Goal: Task Accomplishment & Management: Complete application form

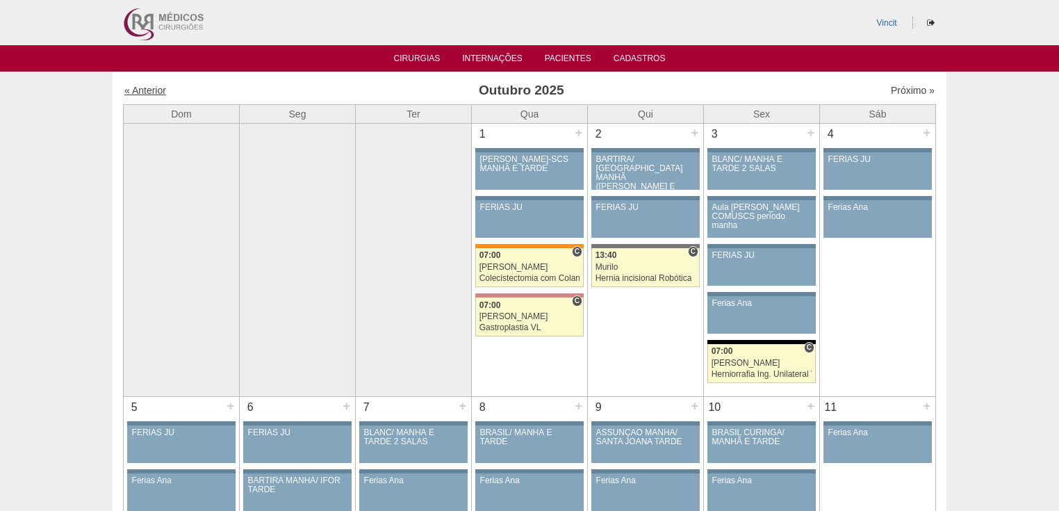
click at [143, 93] on link "« Anterior" at bounding box center [145, 90] width 42 height 11
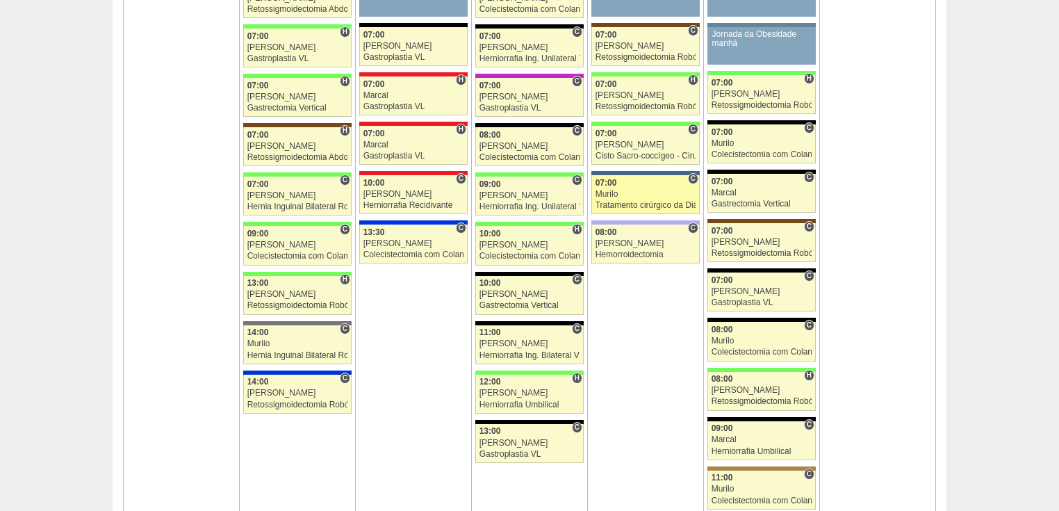
scroll to position [1501, 0]
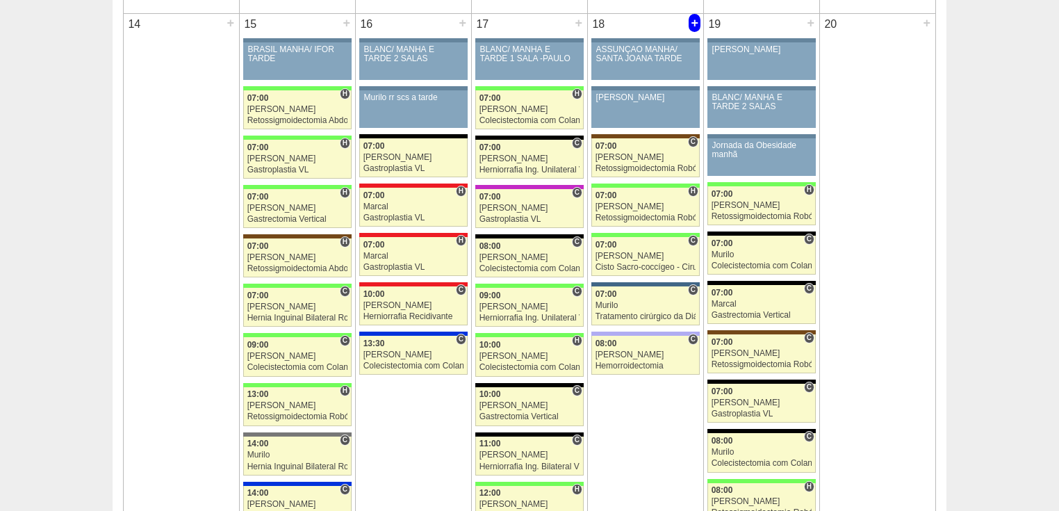
click at [691, 19] on div "+" at bounding box center [694, 23] width 12 height 18
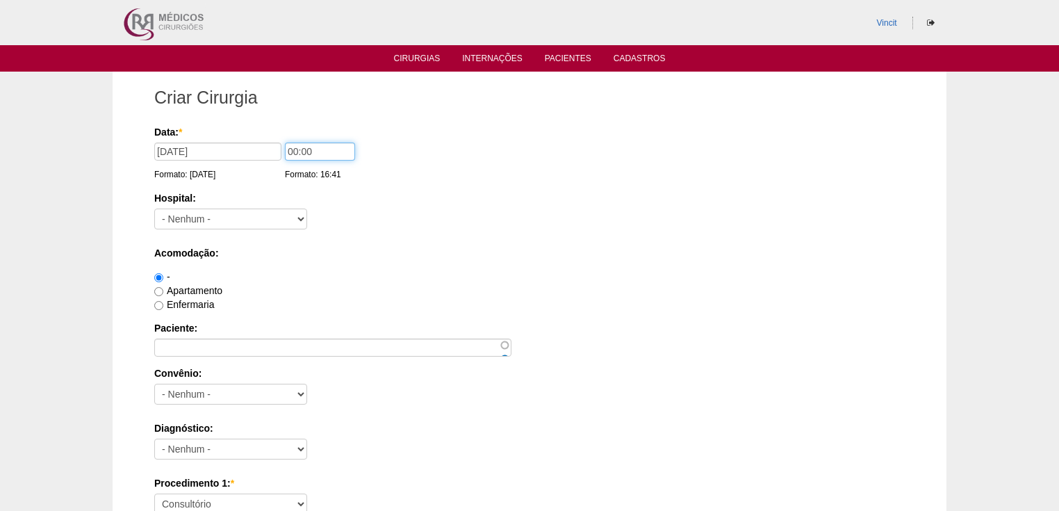
click at [297, 147] on input "00:00" at bounding box center [320, 151] width 70 height 18
type input "07:00"
click at [287, 217] on select "- Nenhum - 9 de Julho Albert Einstein Alvorada América Assunção Bartira Benefic…" at bounding box center [230, 218] width 153 height 21
select select "47"
click at [154, 208] on select "- Nenhum - 9 de Julho Albert Einstein Alvorada América Assunção Bartira Benefic…" at bounding box center [230, 218] width 153 height 21
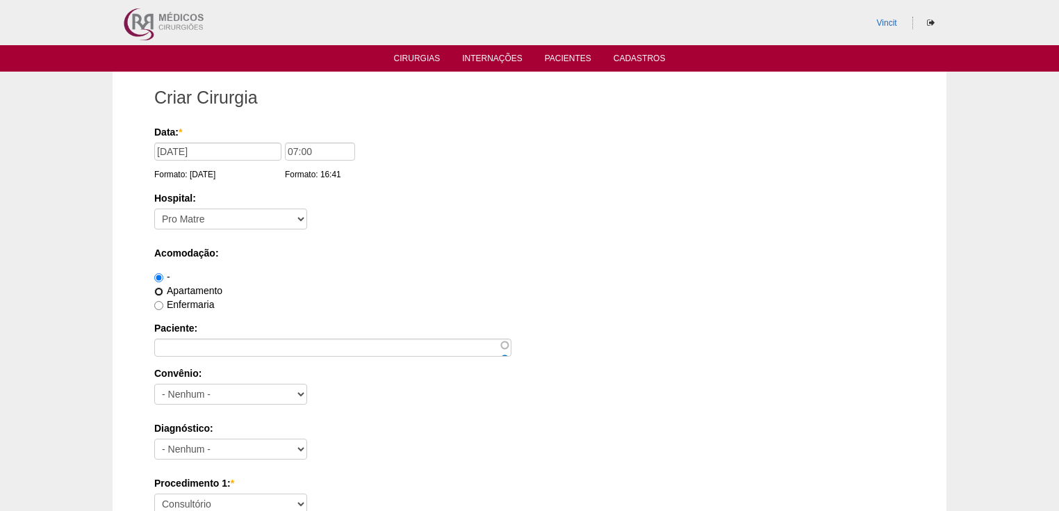
click at [159, 291] on input "Apartamento" at bounding box center [158, 291] width 9 height 9
radio input "true"
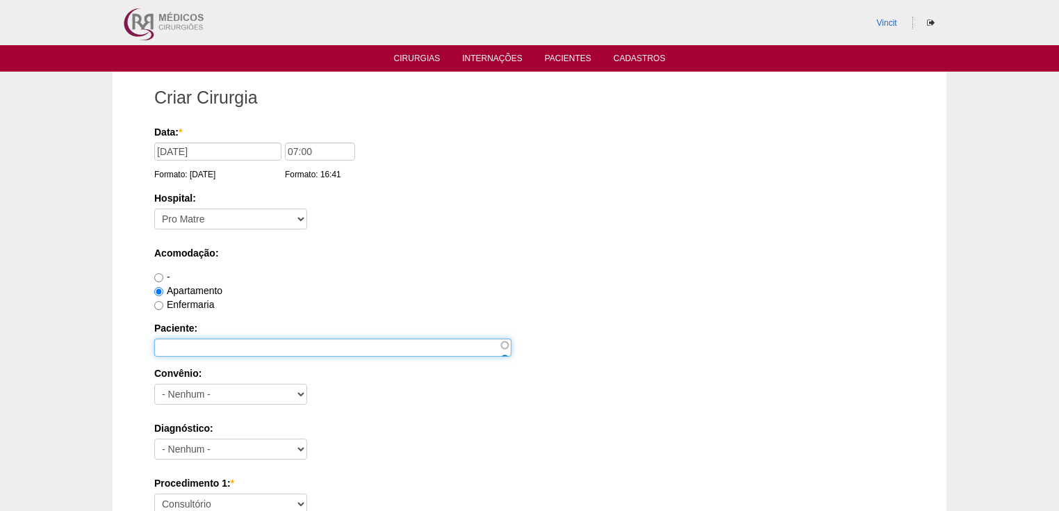
click at [175, 347] on input "Paciente:" at bounding box center [332, 347] width 357 height 18
click at [188, 349] on input "Paciente:" at bounding box center [332, 347] width 357 height 18
paste input "BEATRIZ GRENDINARE GOMES BARBOSA MARQUES"
type input "BEATRIZ GRENDINARE GOMES BARBOSA MARQUES"
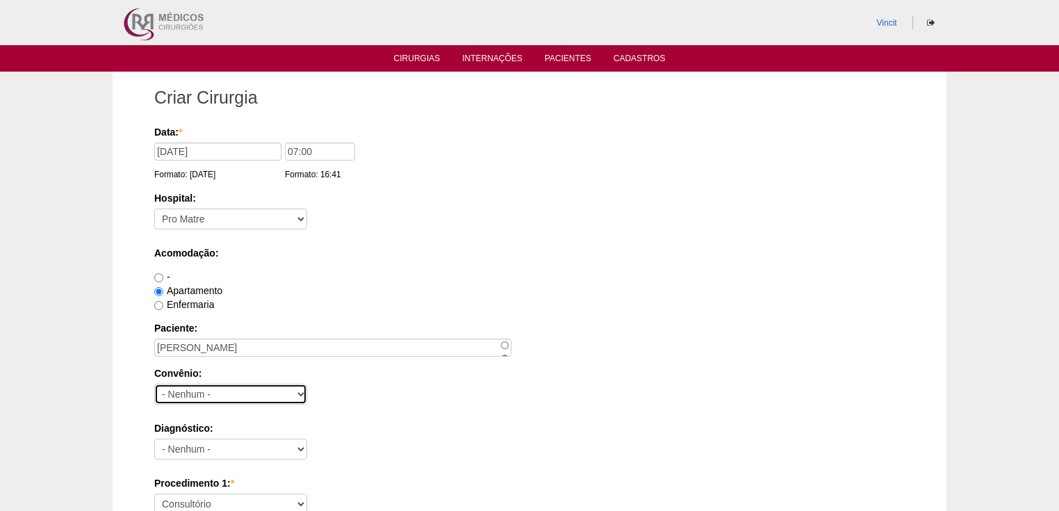
click at [192, 397] on select "- Nenhum - Abet Afresp Allianz Amil Blue Life Caasp Cabesp Caixa de Pensões Car…" at bounding box center [230, 393] width 153 height 21
select select "26"
click at [154, 383] on select "- Nenhum - Abet Afresp Allianz Amil Blue Life Caasp Cabesp Caixa de Pensões Car…" at bounding box center [230, 393] width 153 height 21
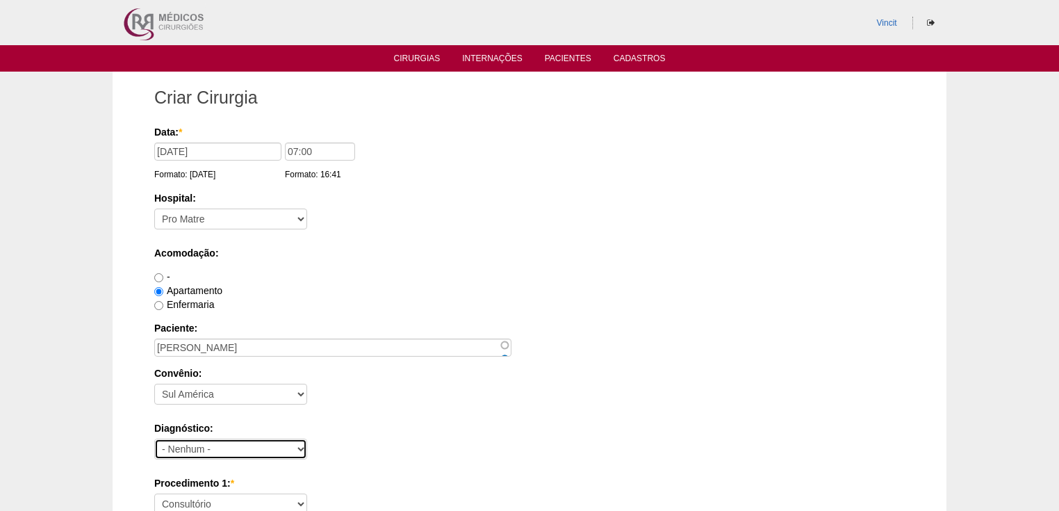
click at [199, 449] on select "- Nenhum - Abdome Agudo Abscesso Hepático Abscesso Perianal Abscesso Peritoneal…" at bounding box center [230, 448] width 153 height 21
select select "3897"
click at [154, 438] on select "- Nenhum - Abdome Agudo Abscesso Hepático Abscesso Perianal Abscesso Peritoneal…" at bounding box center [230, 448] width 153 height 21
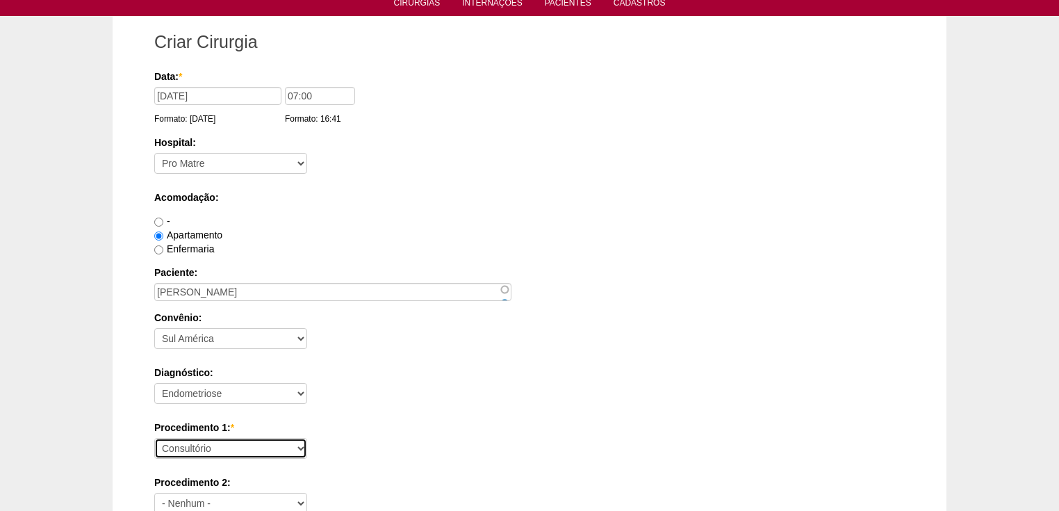
click at [189, 445] on select "Consultório Abscesso Hepático - Drenagem Abscesso perianal Amputação Abdômino P…" at bounding box center [230, 448] width 153 height 21
select select "31203"
click at [154, 438] on select "Consultório Abscesso Hepático - Drenagem Abscesso perianal Amputação Abdômino P…" at bounding box center [230, 448] width 153 height 21
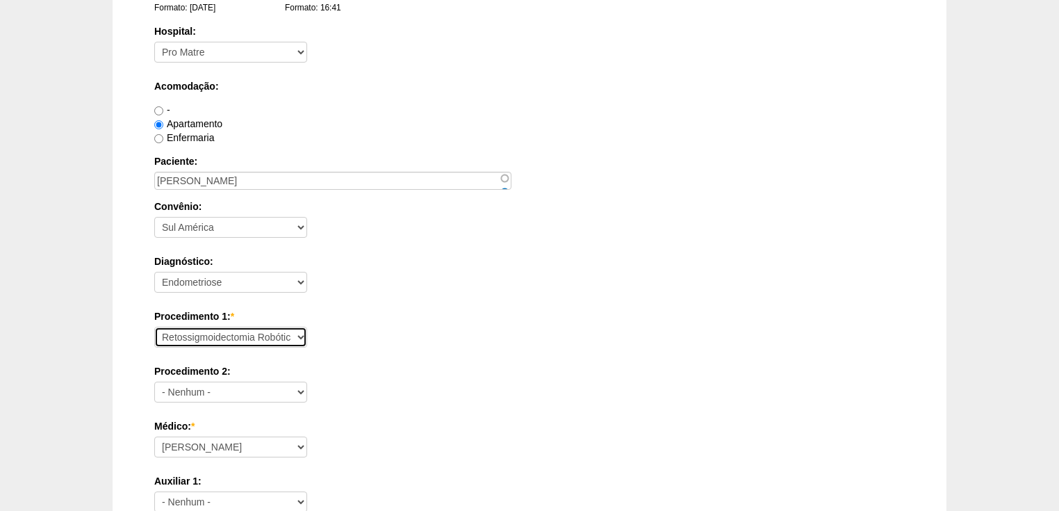
scroll to position [222, 0]
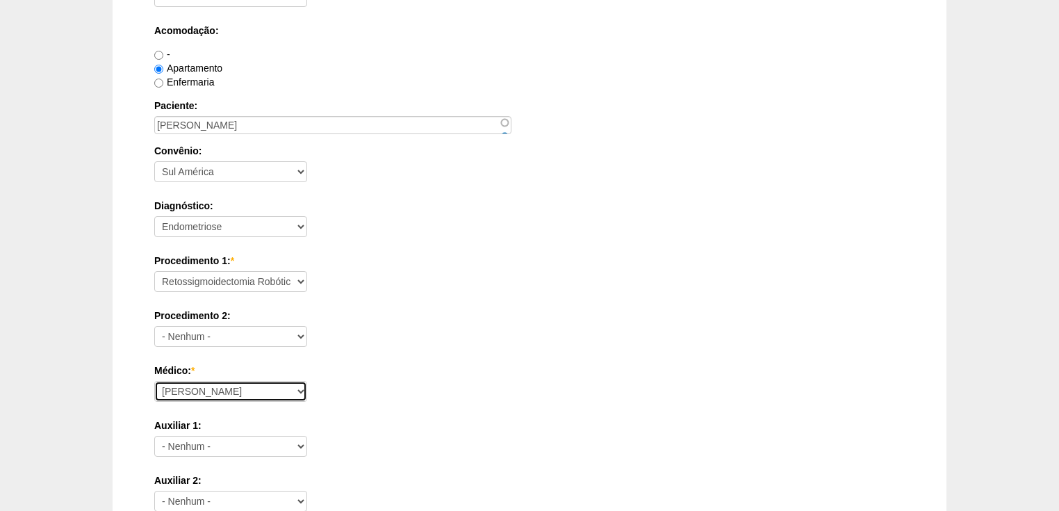
click at [201, 394] on select "Ana Paula Bruno Felipe Rossi Geraldo Igor Benevides Isabella Juliana Luiz Guilh…" at bounding box center [230, 391] width 153 height 21
select select "47"
click at [154, 381] on select "[PERSON_NAME] [PERSON_NAME] [PERSON_NAME] [PERSON_NAME] [PERSON_NAME] [PERSON_N…" at bounding box center [230, 391] width 153 height 21
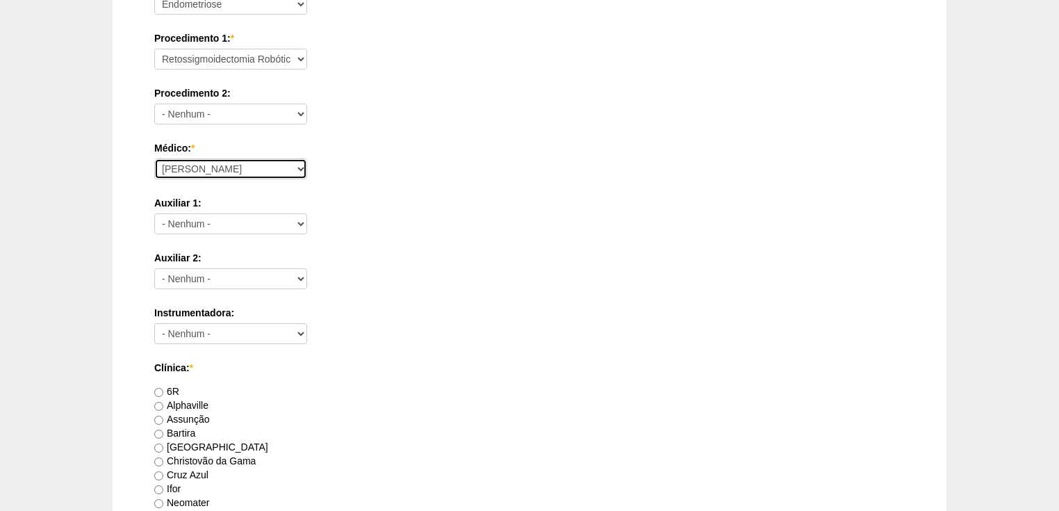
scroll to position [556, 0]
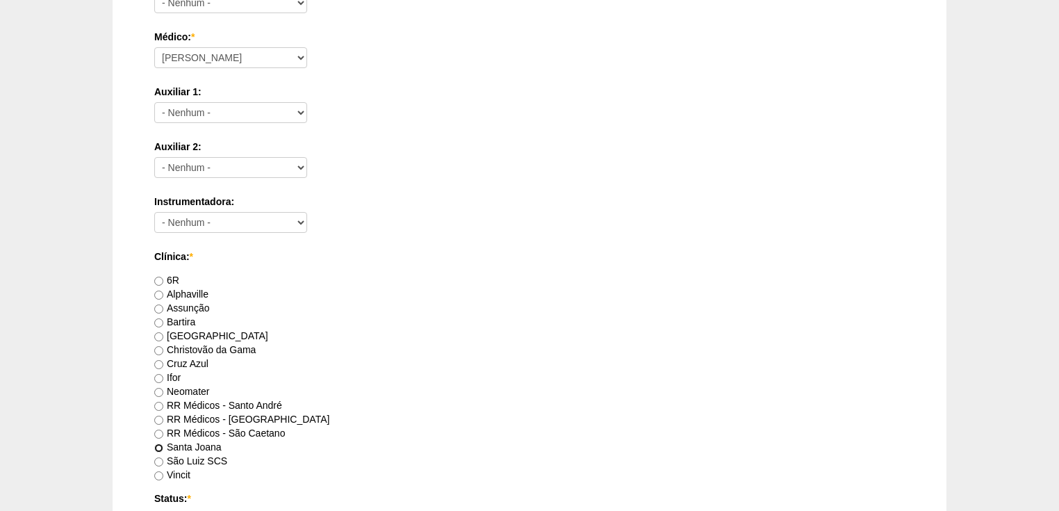
click at [159, 447] on input "Santa Joana" at bounding box center [158, 447] width 9 height 9
radio input "true"
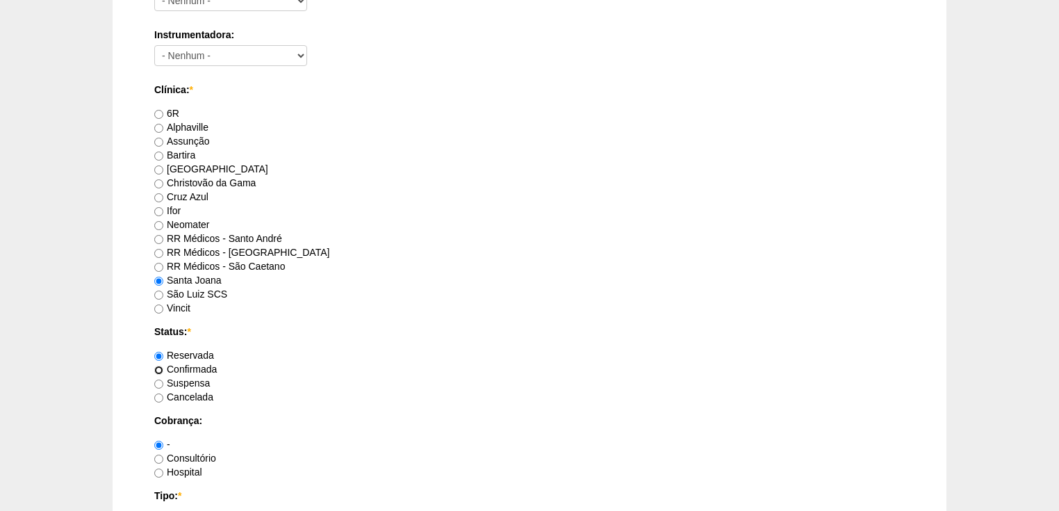
click at [156, 369] on input "Confirmada" at bounding box center [158, 369] width 9 height 9
radio input "true"
click at [158, 468] on input "Hospital" at bounding box center [158, 472] width 9 height 9
radio input "true"
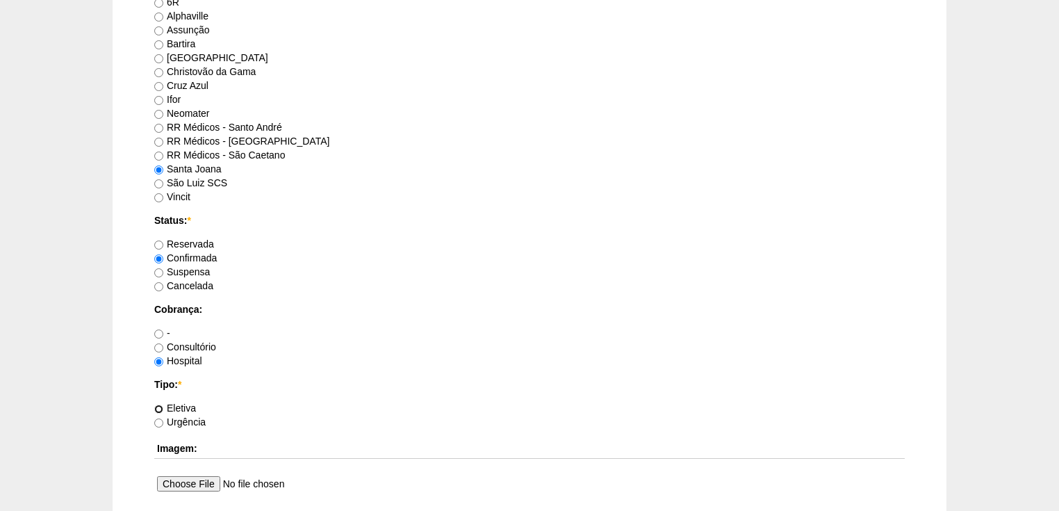
click at [156, 409] on input "Eletiva" at bounding box center [158, 408] width 9 height 9
radio input "true"
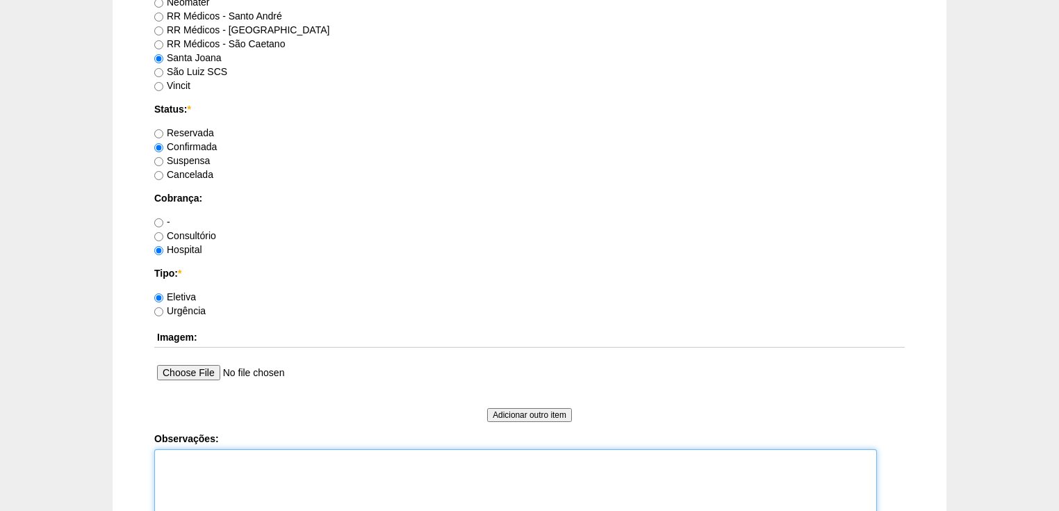
click at [181, 459] on textarea "Observações:" at bounding box center [515, 487] width 723 height 76
type textarea "Vincit - Faturada Hospital Dr Fabio - Sego - Faturada"
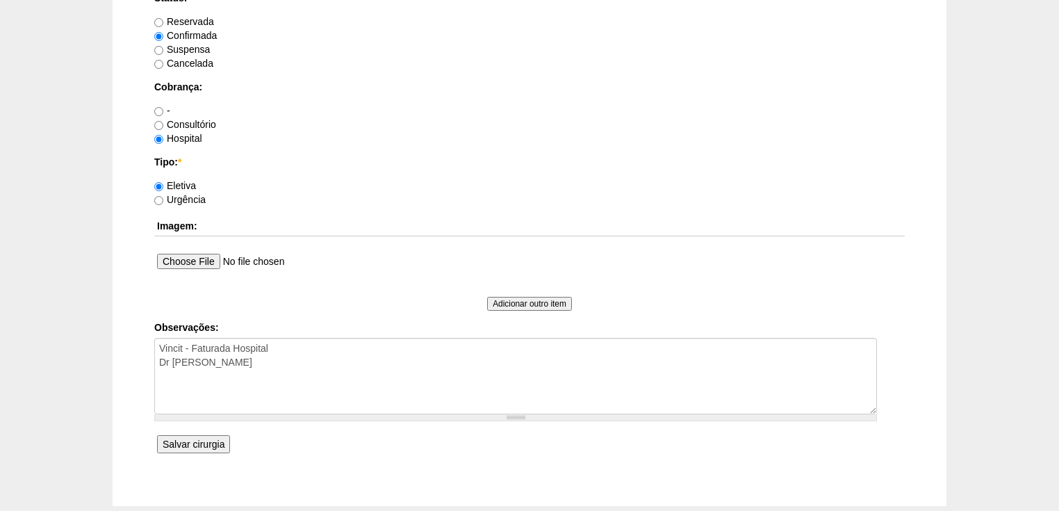
click at [205, 443] on input "Salvar cirurgia" at bounding box center [193, 444] width 73 height 18
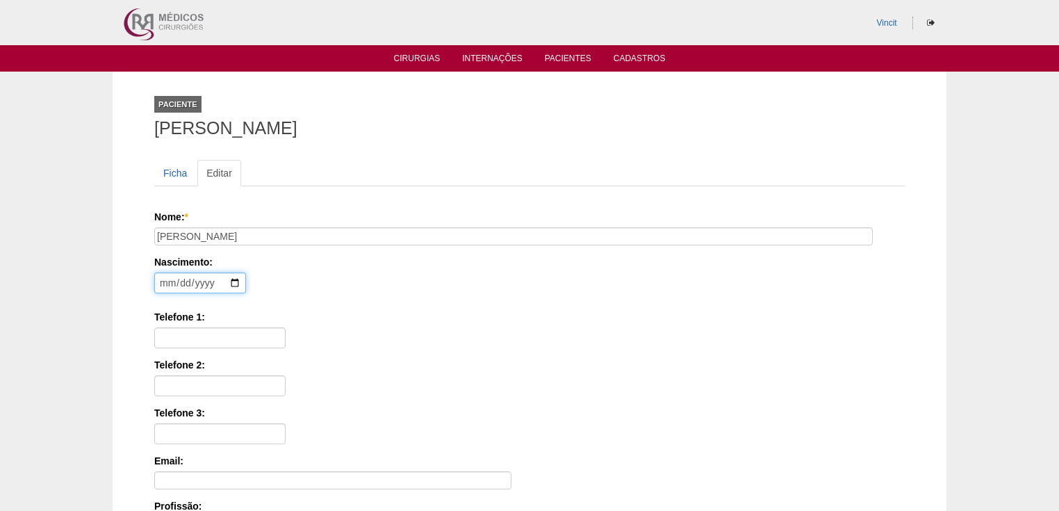
click at [161, 274] on input "date" at bounding box center [200, 282] width 92 height 21
type input "1993-05-10"
click at [186, 333] on input "Telefone 1:" at bounding box center [219, 337] width 131 height 21
paste input "(11) 98280-3595"
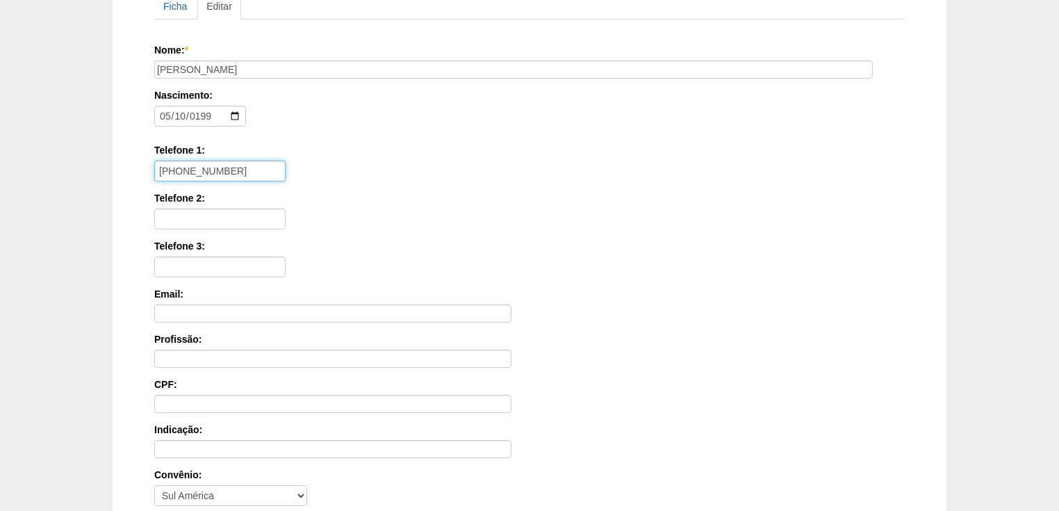
scroll to position [333, 0]
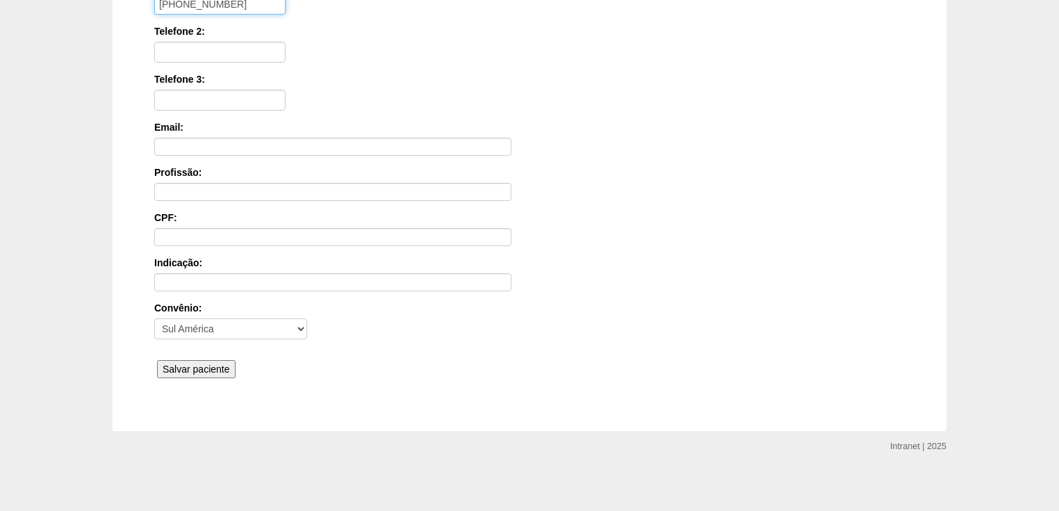
type input "(11) 98280-3595"
click at [211, 361] on input "Salvar paciente" at bounding box center [196, 369] width 79 height 18
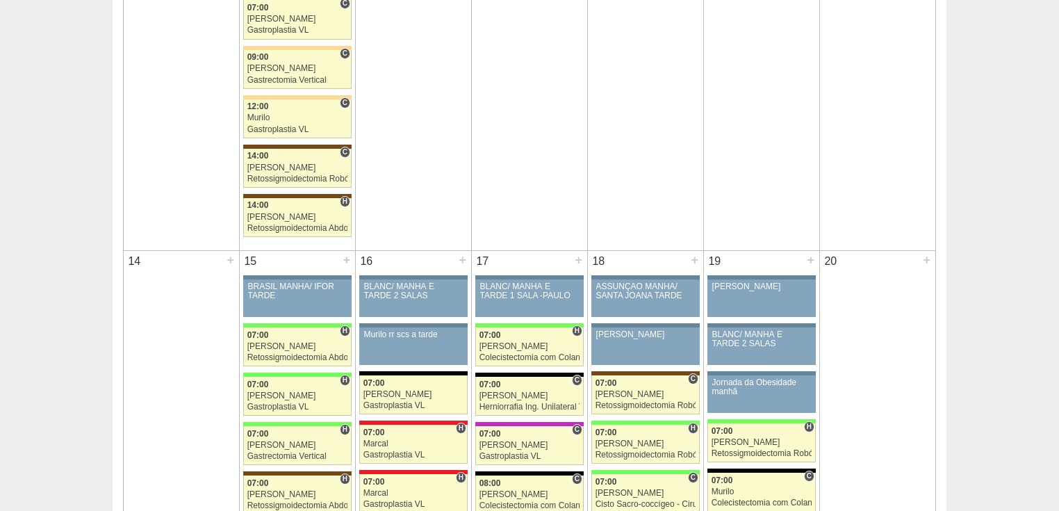
scroll to position [1556, 0]
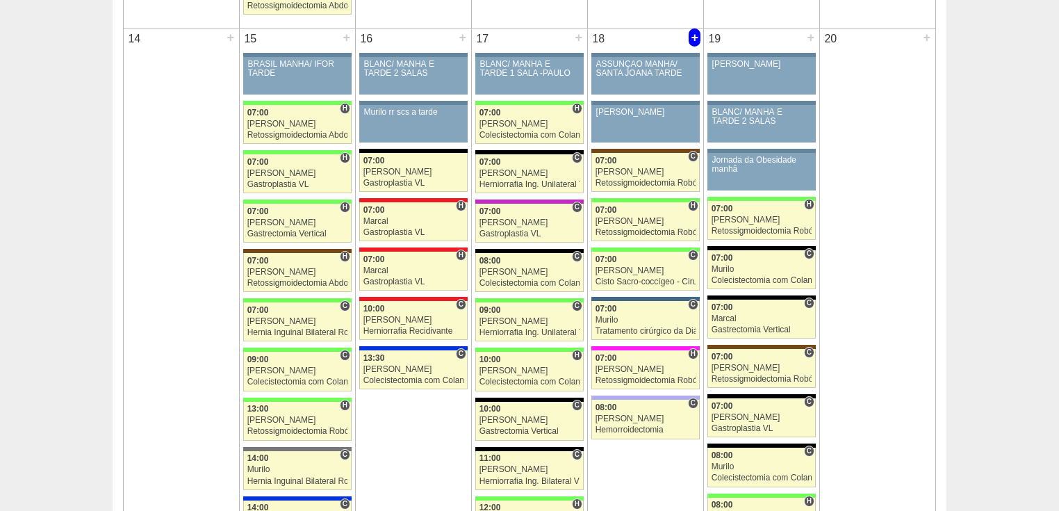
click at [692, 35] on div "+" at bounding box center [694, 37] width 12 height 18
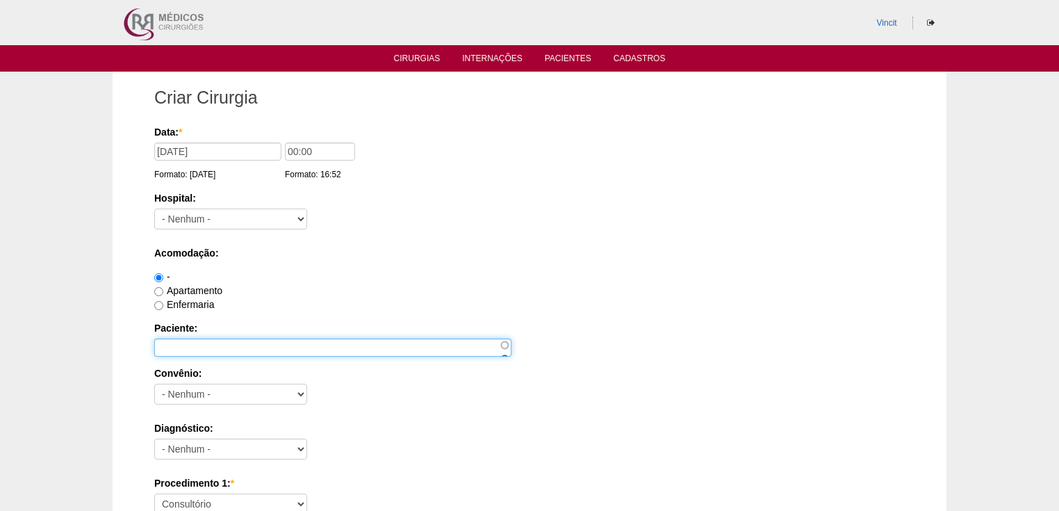
click at [179, 343] on input "Paciente:" at bounding box center [332, 347] width 357 height 18
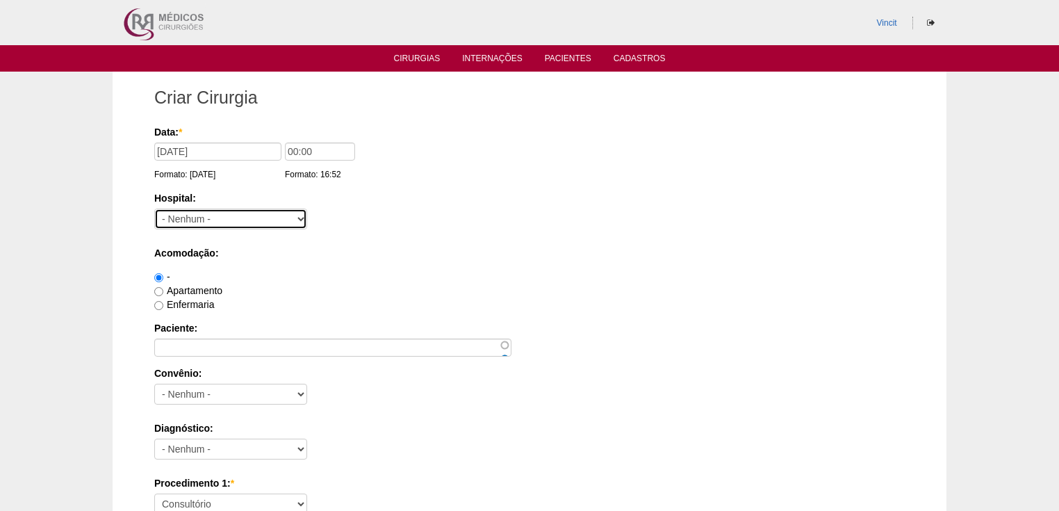
click at [206, 217] on select "- [GEOGRAPHIC_DATA] - [DATE] [PERSON_NAME] Alvorada América Assunção Bartira Be…" at bounding box center [230, 218] width 153 height 21
select select "47"
click at [154, 208] on select "- [GEOGRAPHIC_DATA] - [DATE] [PERSON_NAME] Alvorada América Assunção Bartira Be…" at bounding box center [230, 218] width 153 height 21
click at [298, 153] on input "00:00" at bounding box center [320, 151] width 70 height 18
type input "14:00"
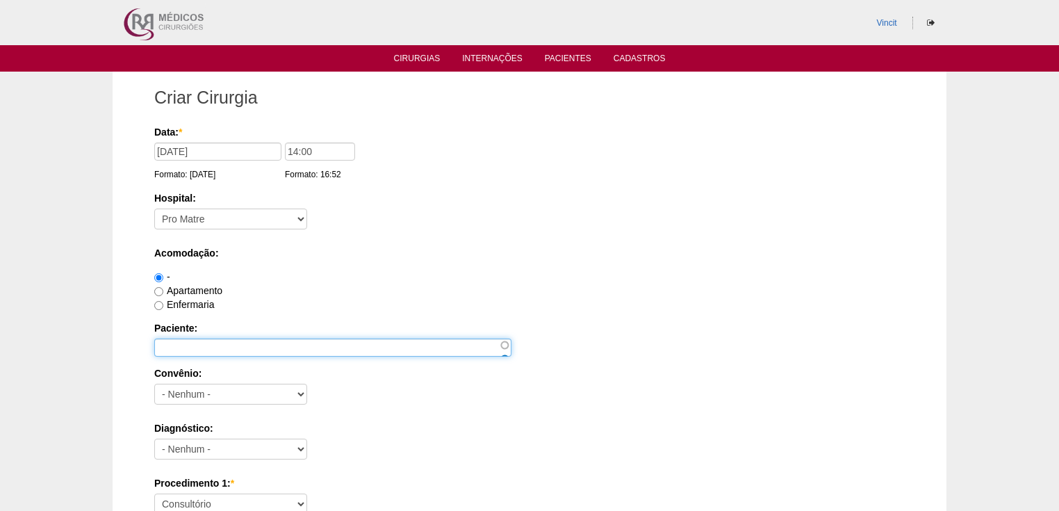
click at [174, 346] on input "Paciente:" at bounding box center [332, 347] width 357 height 18
type input "EVELIN CANDIDA SANTOS"
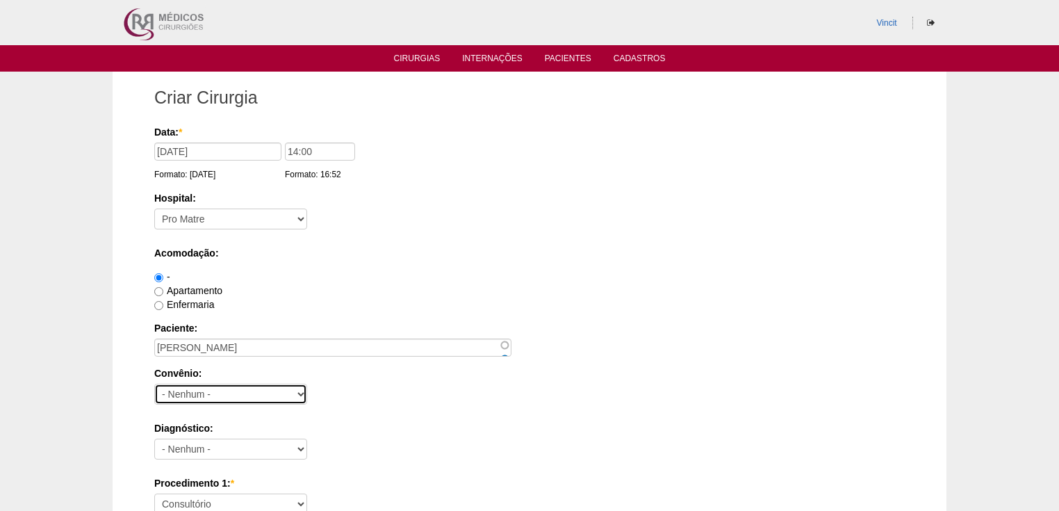
click at [179, 392] on select "- Nenhum - Abet Afresp Allianz Amil Blue Life Caasp Cabesp Caixa de Pensões Car…" at bounding box center [230, 393] width 153 height 21
select select "8907"
click at [154, 383] on select "- Nenhum - Abet Afresp Allianz Amil Blue Life Caasp Cabesp Caixa de Pensões Car…" at bounding box center [230, 393] width 153 height 21
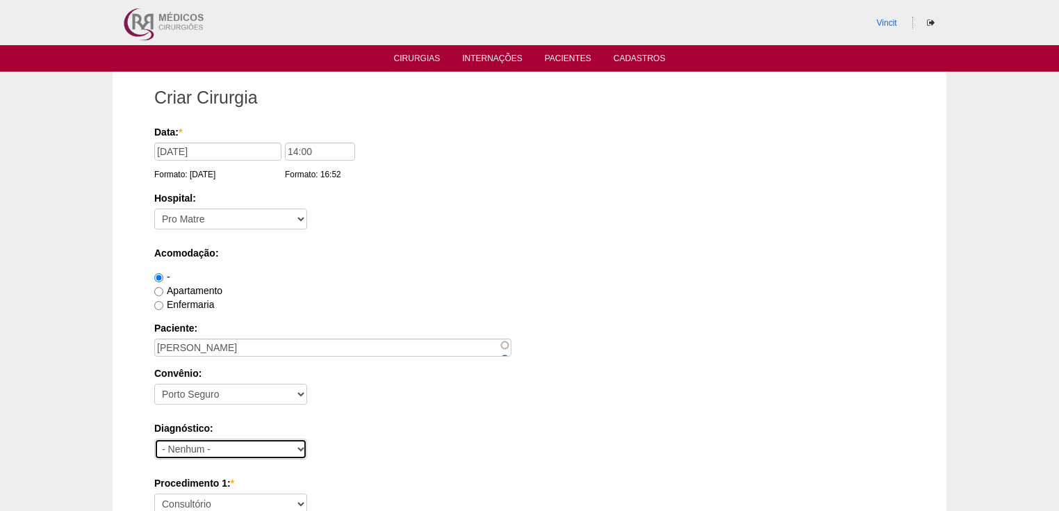
click at [186, 447] on select "- Nenhum - Abdome Agudo Abscesso Hepático Abscesso Perianal Abscesso Peritoneal…" at bounding box center [230, 448] width 153 height 21
select select "3897"
click at [186, 447] on select "- Nenhum - Abdome Agudo Abscesso Hepático Abscesso Perianal Abscesso Peritoneal…" at bounding box center [230, 448] width 153 height 21
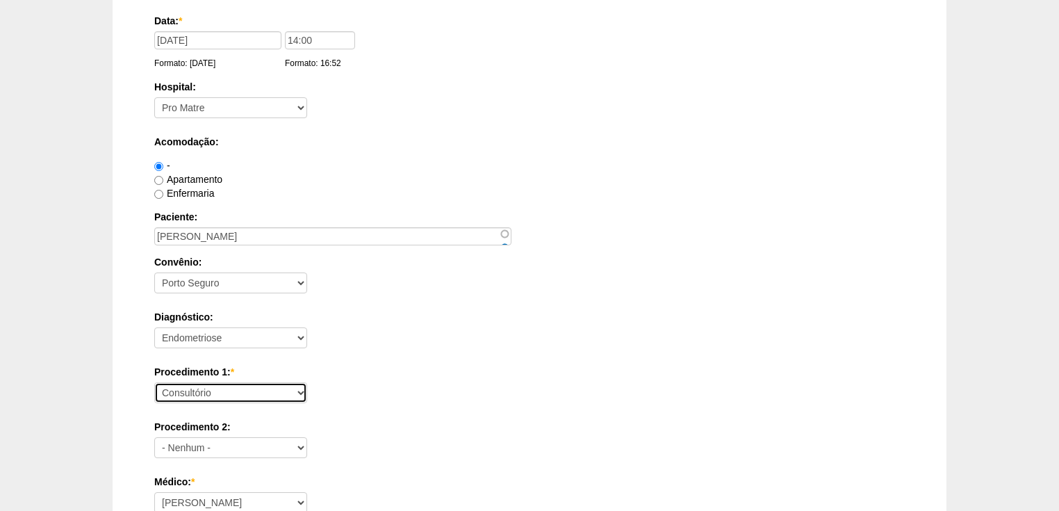
click at [182, 389] on select "Consultório Abscesso Hepático - Drenagem Abscesso perianal Amputação Abdômino P…" at bounding box center [230, 392] width 153 height 21
select select "31203"
click at [154, 382] on select "Consultório Abscesso Hepático - Drenagem Abscesso perianal Amputação Abdômino P…" at bounding box center [230, 392] width 153 height 21
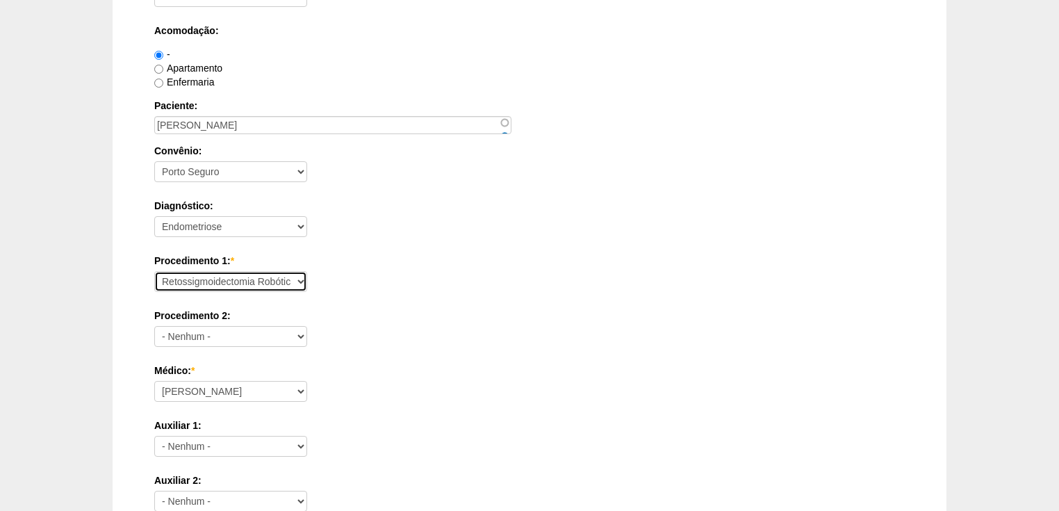
scroll to position [333, 0]
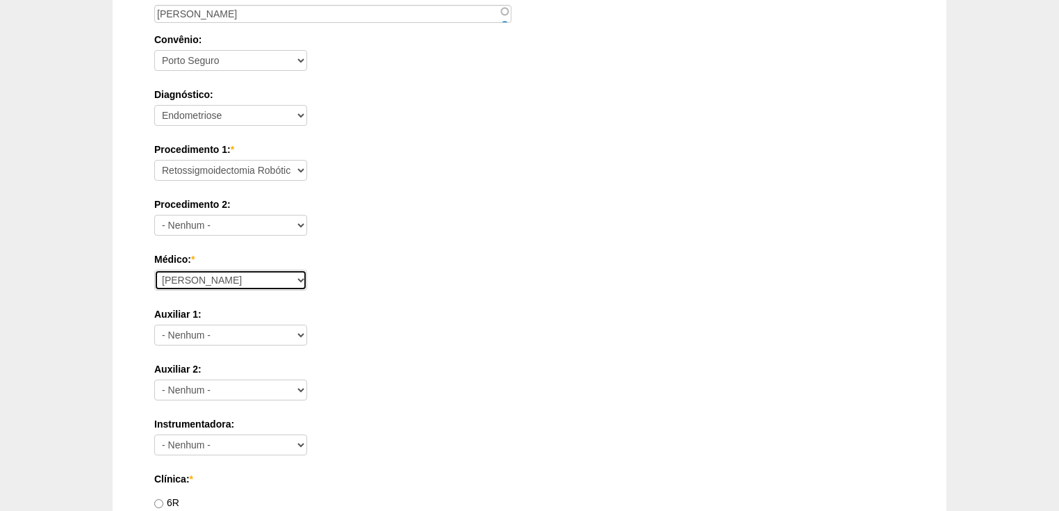
click at [192, 277] on select "Ana Paula Bruno Felipe Rossi Geraldo Igor Benevides Isabella Juliana Luiz Guilh…" at bounding box center [230, 280] width 153 height 21
select select "22"
click at [154, 270] on select "Ana Paula Bruno Felipe Rossi Geraldo Igor Benevides Isabella Juliana Luiz Guilh…" at bounding box center [230, 280] width 153 height 21
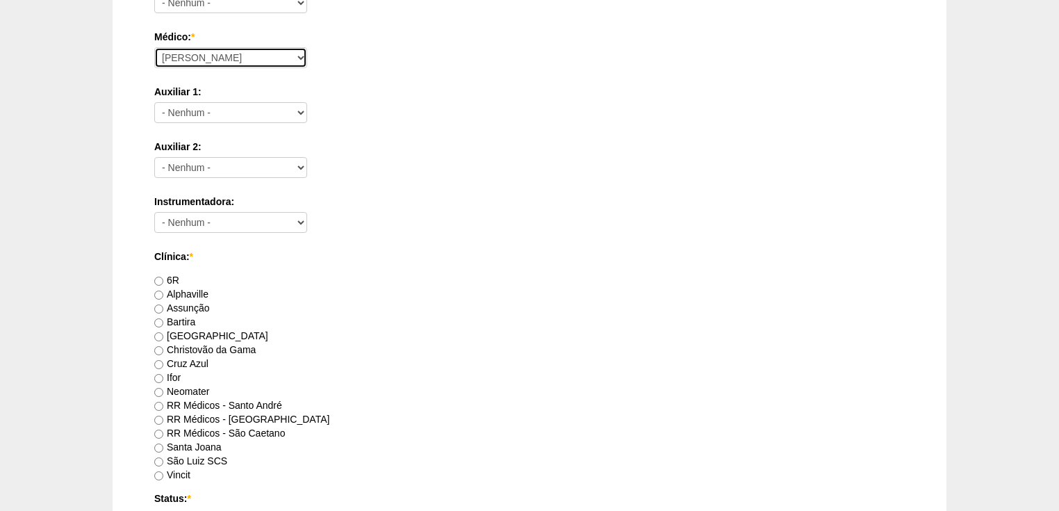
scroll to position [723, 0]
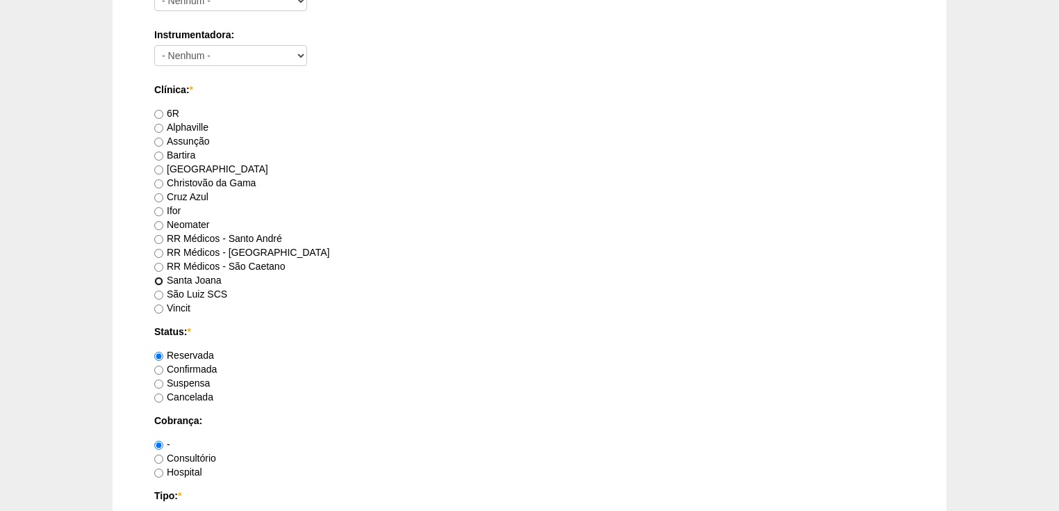
click at [158, 280] on input "Santa Joana" at bounding box center [158, 281] width 9 height 9
radio input "true"
click at [160, 365] on input "Confirmada" at bounding box center [158, 369] width 9 height 9
radio input "true"
click at [157, 469] on input "Hospital" at bounding box center [158, 472] width 9 height 9
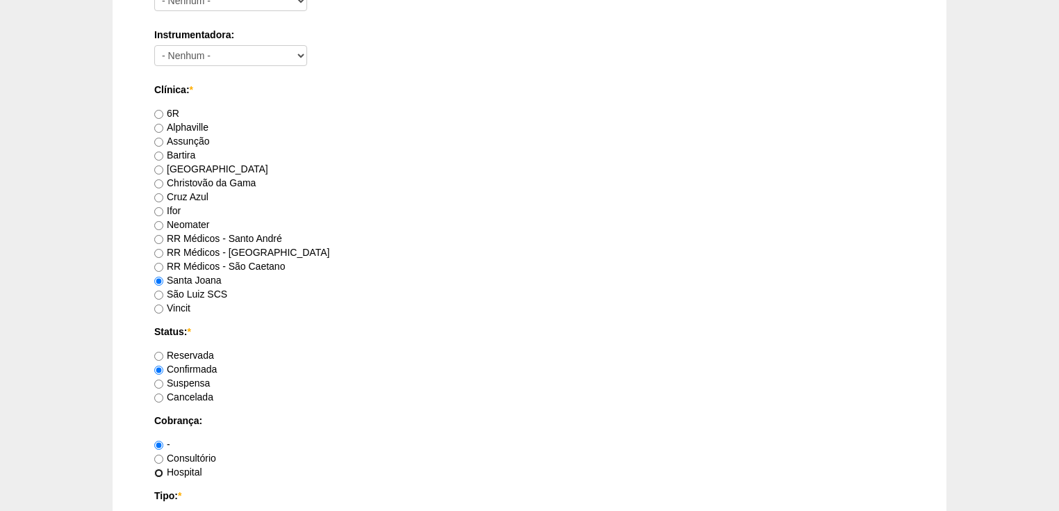
radio input "true"
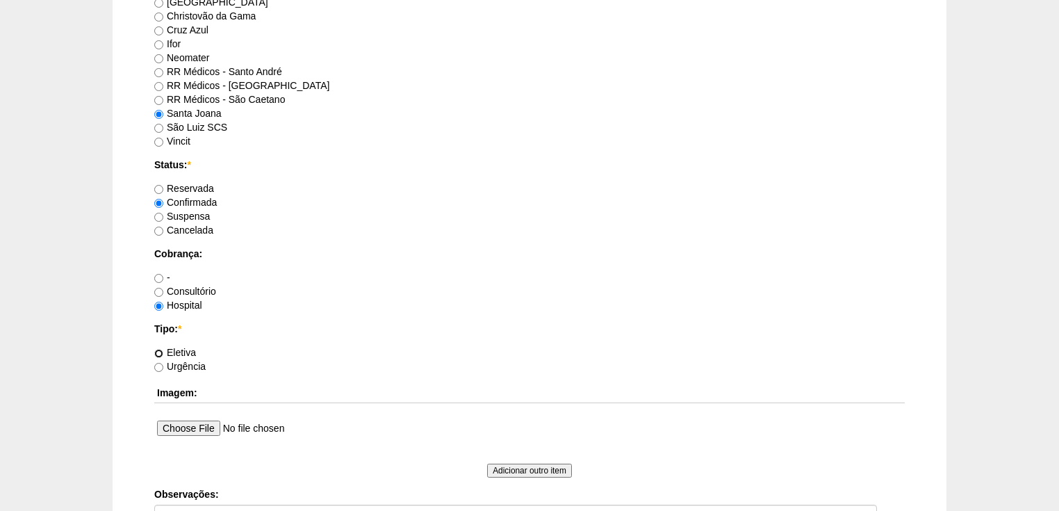
click at [159, 349] on input "Eletiva" at bounding box center [158, 353] width 9 height 9
radio input "true"
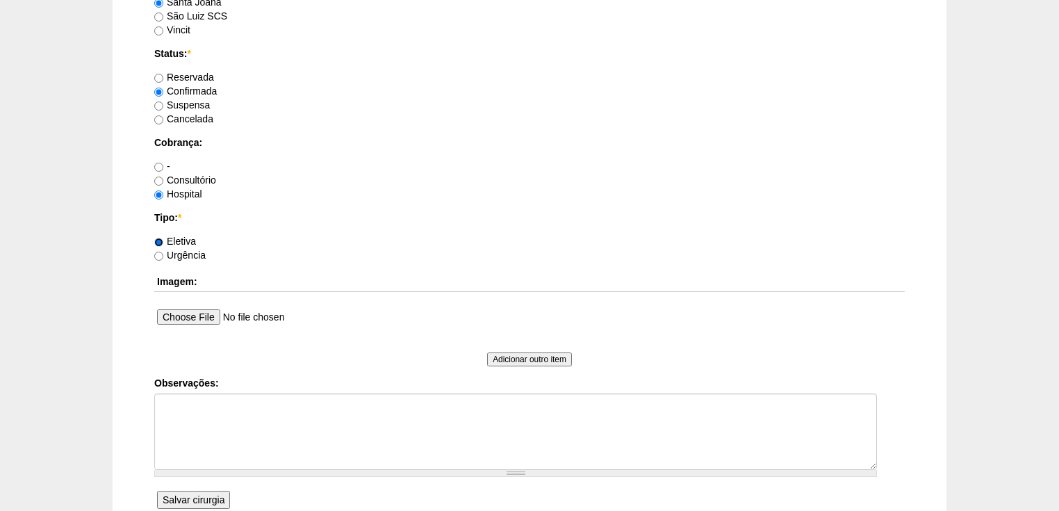
scroll to position [1056, 0]
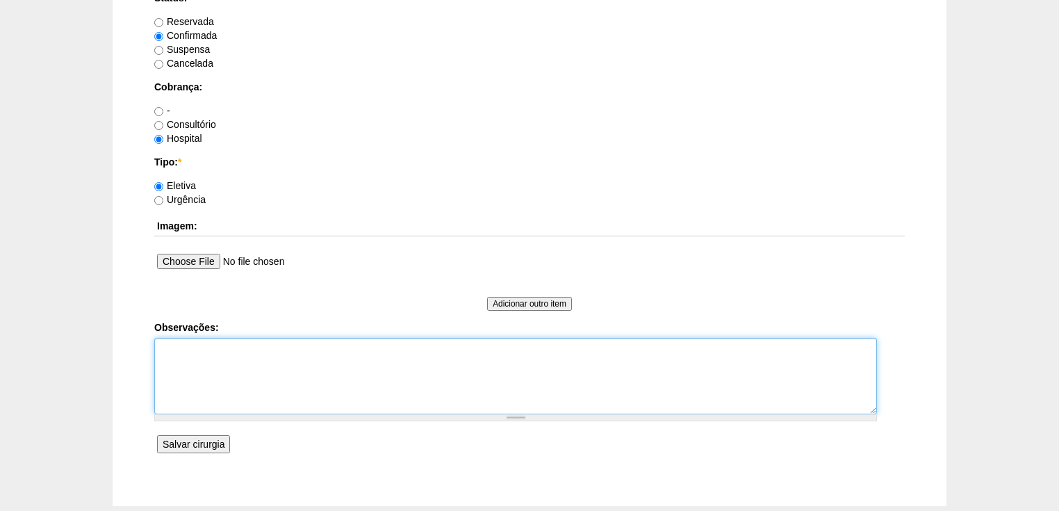
click at [186, 356] on textarea "Observações:" at bounding box center [515, 376] width 723 height 76
type textarea "v"
click at [228, 347] on textarea "Vincit - Fatura hospital Dr Fabio- Sego - Faturada" at bounding box center [515, 376] width 723 height 76
click at [280, 381] on textarea "Vincit - Fatura Hospital Dr Fabio- Sego - Faturada" at bounding box center [515, 376] width 723 height 76
type textarea "Vincit - Fatura Hospital Dr Fabio- Sego - Faturada"
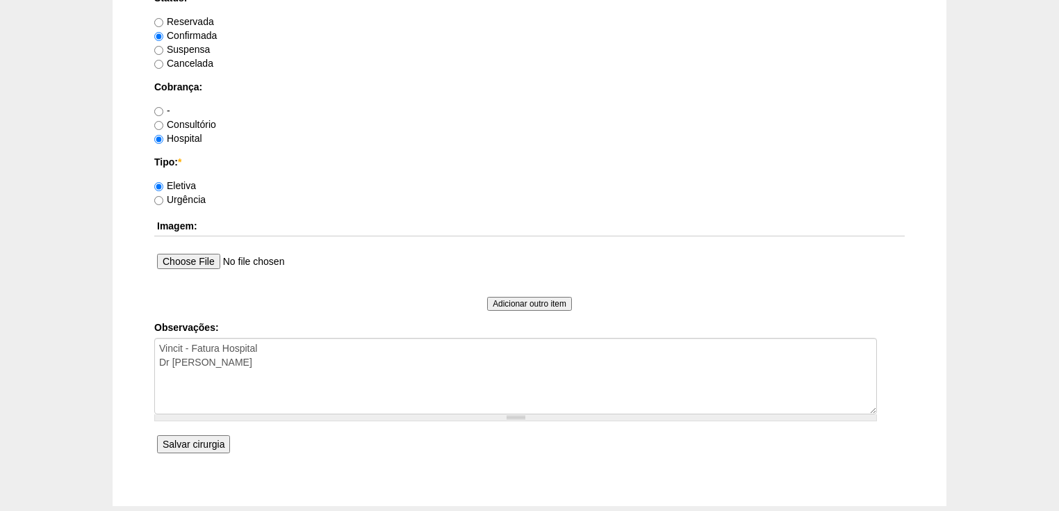
click at [211, 445] on input "Salvar cirurgia" at bounding box center [193, 444] width 73 height 18
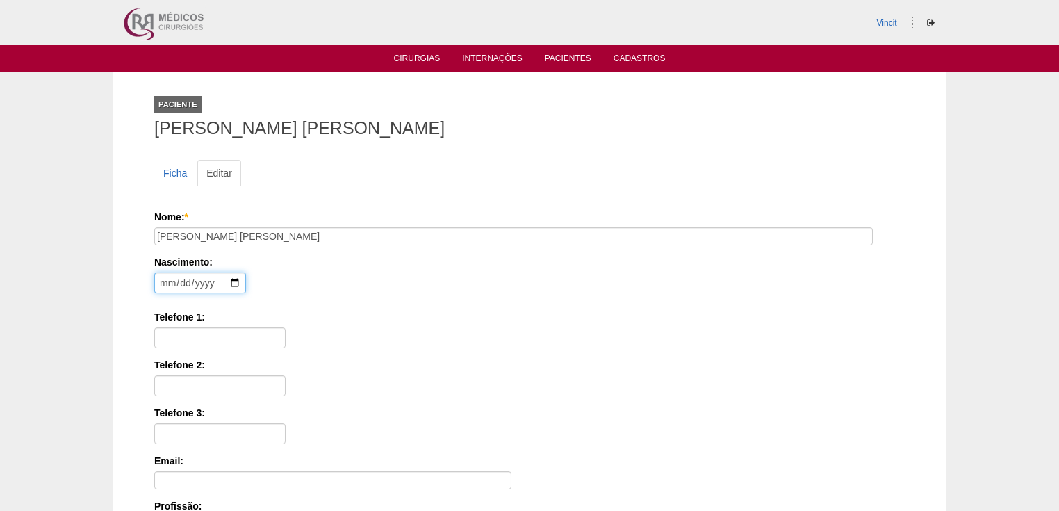
click at [161, 279] on input "date" at bounding box center [200, 282] width 92 height 21
click at [170, 337] on input "Telefone 1:" at bounding box center [219, 337] width 131 height 21
type input "11959842217"
click at [167, 281] on input "date" at bounding box center [200, 282] width 92 height 21
type input "1986-04-23"
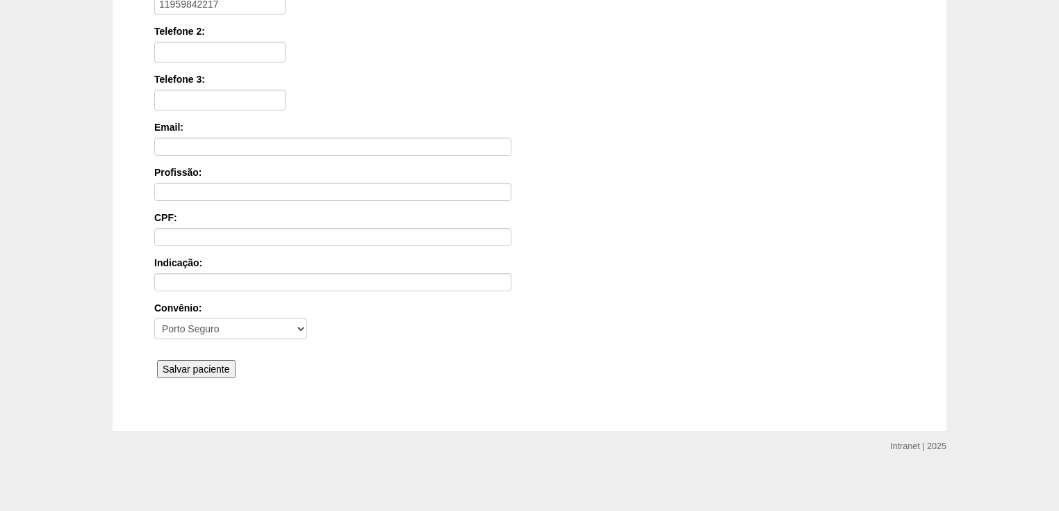
scroll to position [333, 0]
click at [177, 360] on input "Salvar paciente" at bounding box center [196, 369] width 79 height 18
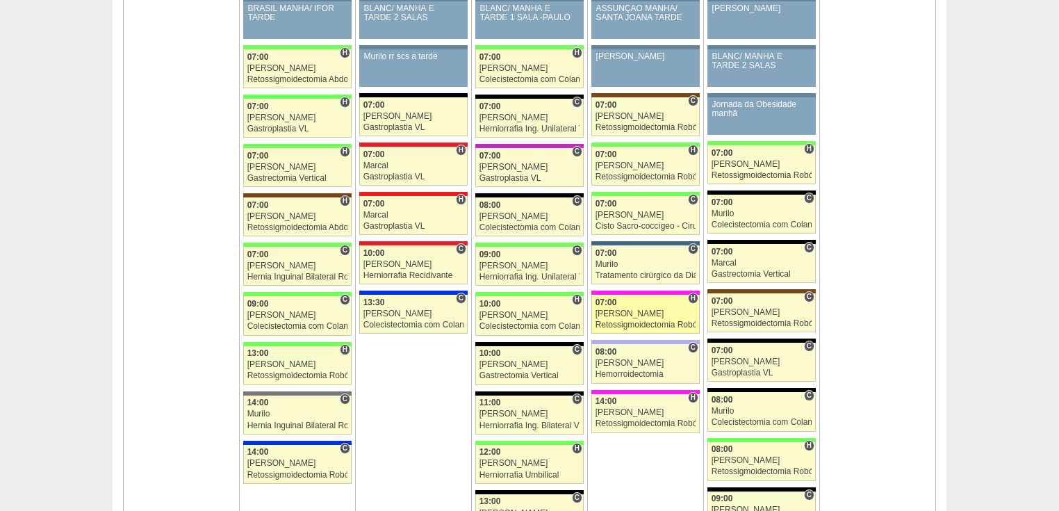
scroll to position [1445, 0]
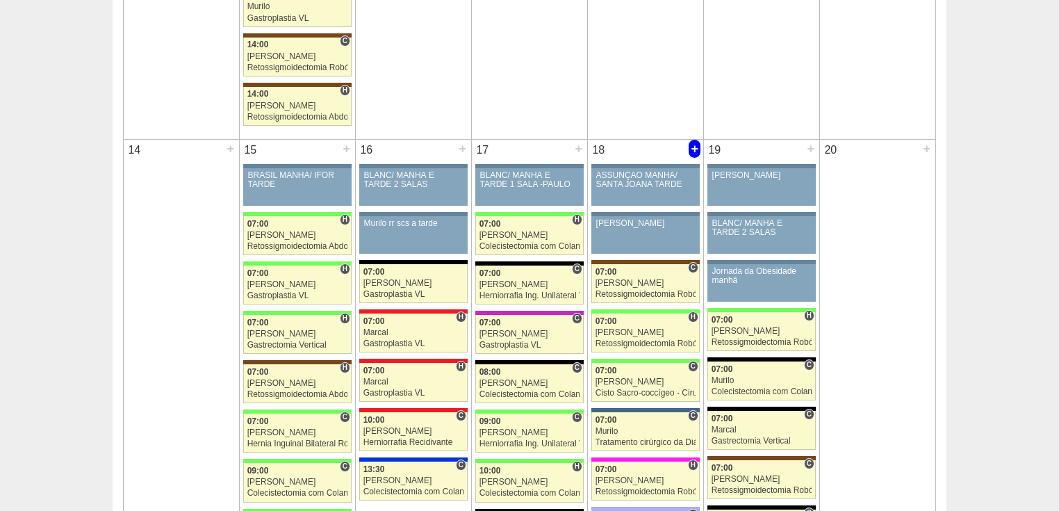
click at [693, 140] on div "+" at bounding box center [694, 149] width 12 height 18
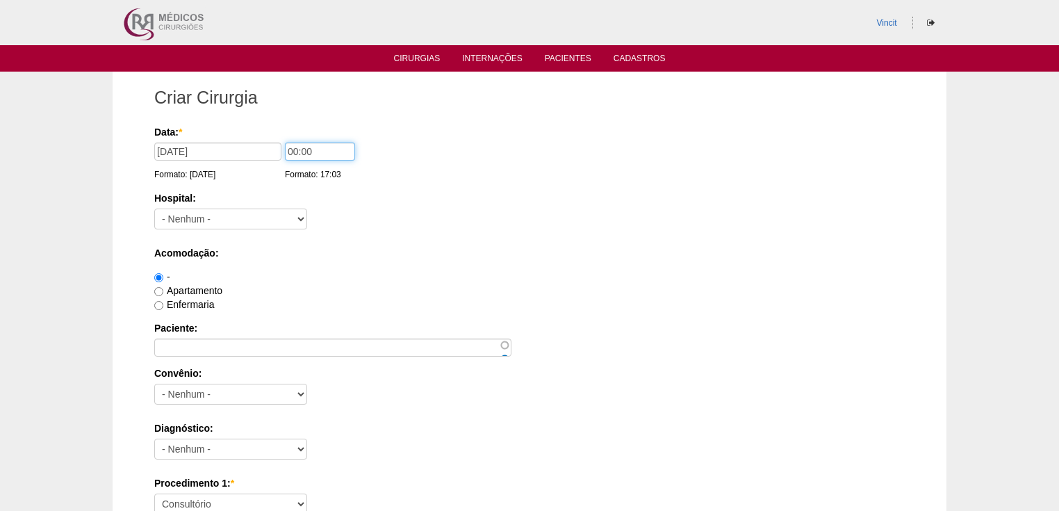
click at [295, 152] on input "00:00" at bounding box center [320, 151] width 70 height 18
type input "14:00"
click at [247, 224] on select "- Nenhum - 9 de Julho Albert Einstein Alvorada América Assunção Bartira Benefic…" at bounding box center [230, 218] width 153 height 21
select select "30"
click at [154, 208] on select "- Nenhum - 9 de Julho Albert Einstein Alvorada América Assunção Bartira Benefic…" at bounding box center [230, 218] width 153 height 21
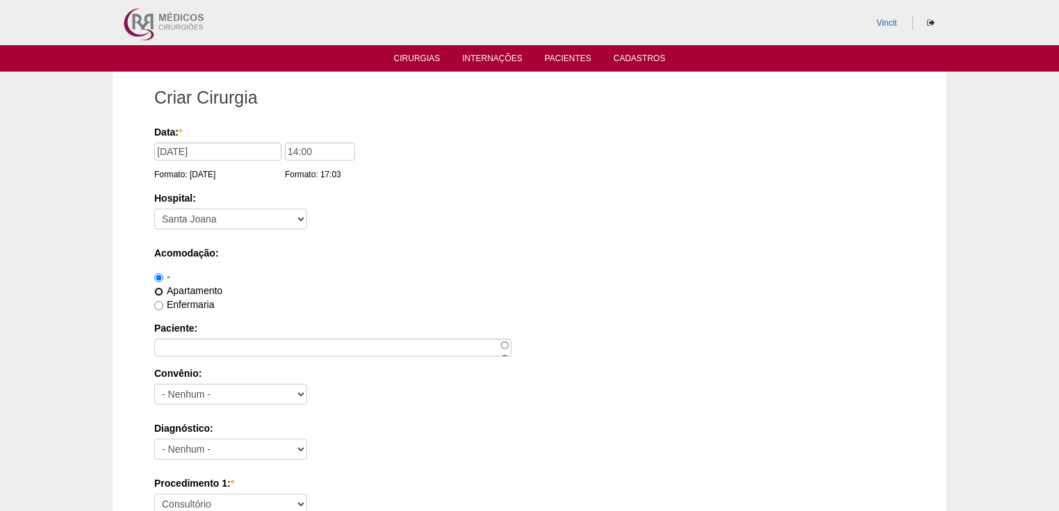
click at [155, 290] on input "Apartamento" at bounding box center [158, 291] width 9 height 9
radio input "true"
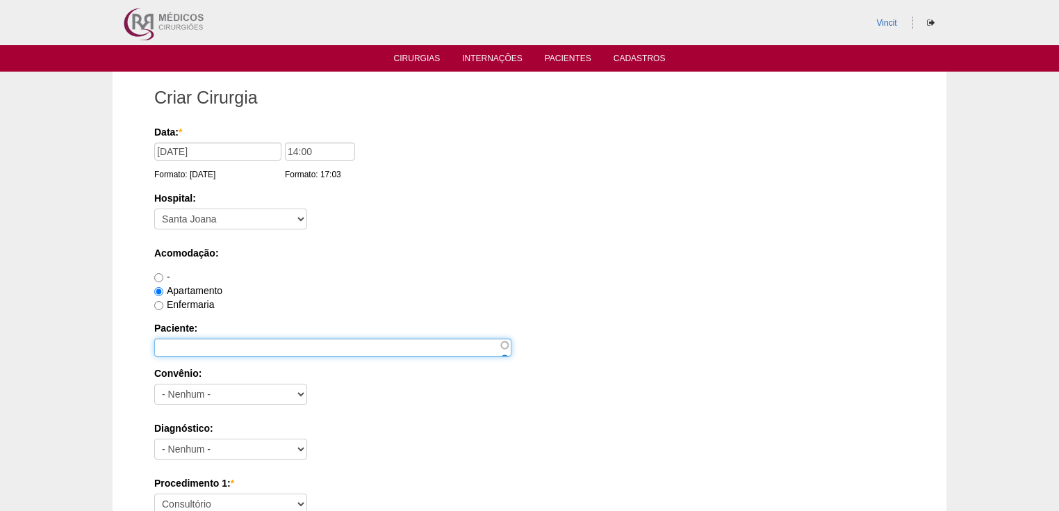
click at [178, 345] on input "Paciente:" at bounding box center [332, 347] width 357 height 18
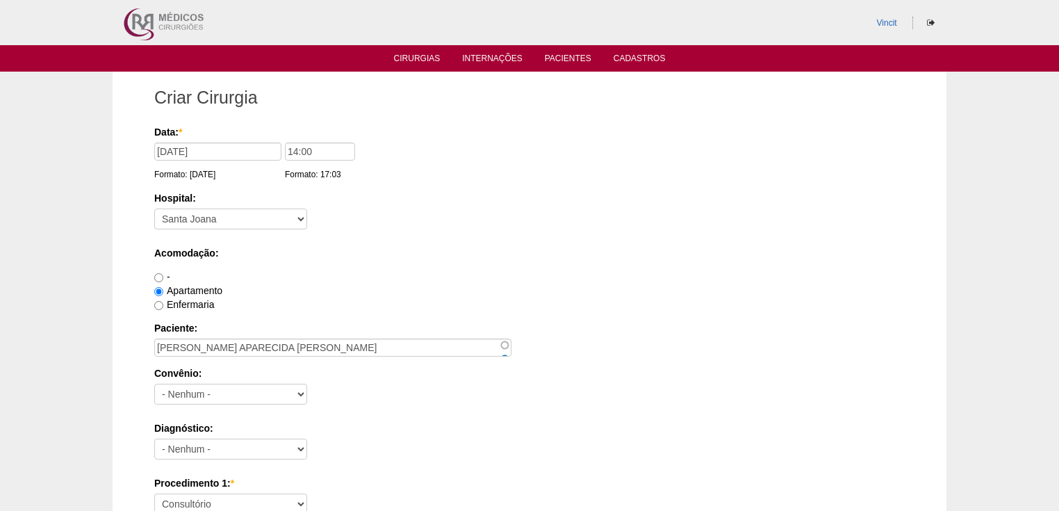
drag, startPoint x: 278, startPoint y: 344, endPoint x: 436, endPoint y: 481, distance: 208.8
click at [436, 481] on label "Procedimento 1: *" at bounding box center [529, 483] width 750 height 14
click at [307, 493] on select "Consultório Abscesso Hepático - Drenagem Abscesso perianal Amputação Abdômino P…" at bounding box center [230, 503] width 153 height 21
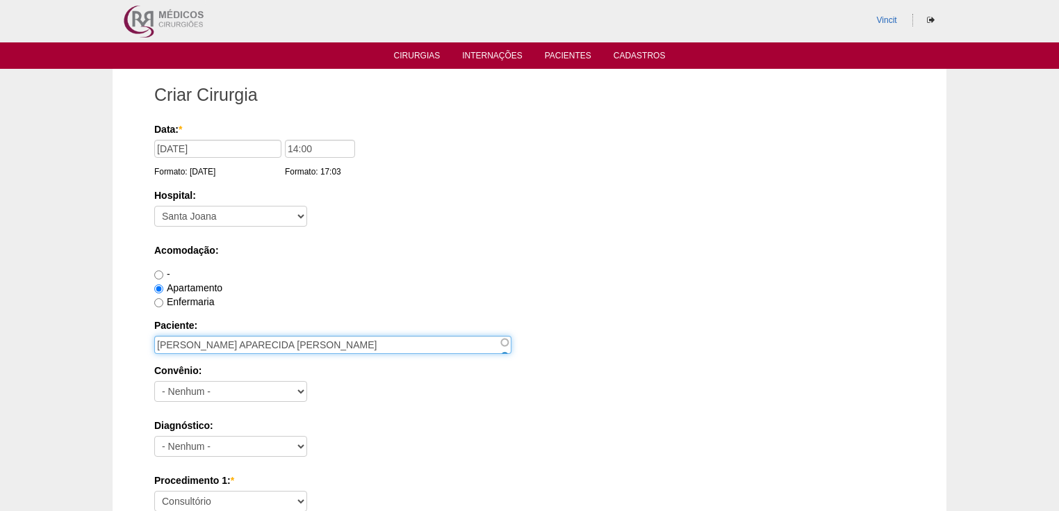
click at [321, 342] on input "VIVIANE APARECIDA RONCALIO DE OLIVEIRA" at bounding box center [332, 345] width 357 height 18
type input "VIVIANE APARECIDA RONCALIO OLIVEIRA"
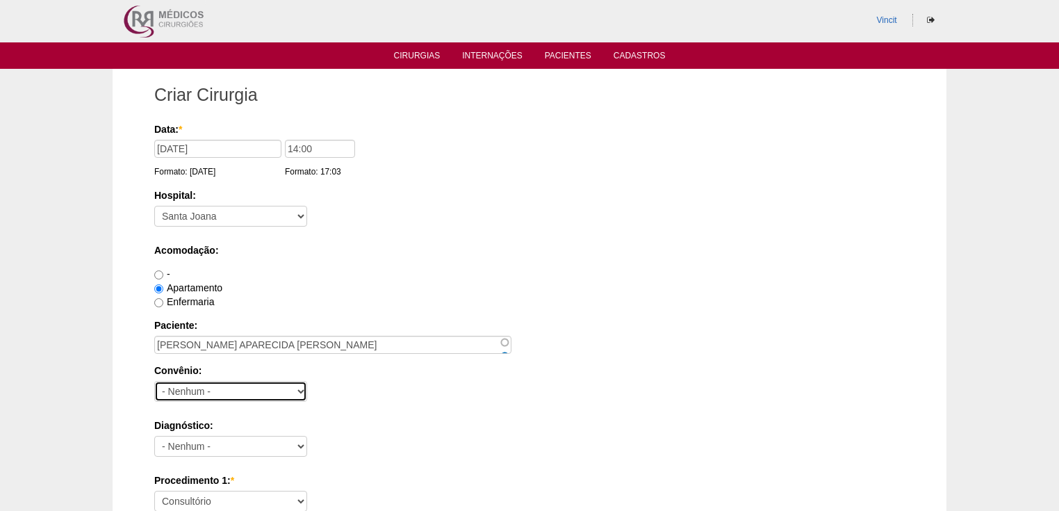
click at [231, 393] on select "- Nenhum - Abet Afresp Allianz Amil Blue Life Caasp Cabesp Caixa de Pensões Car…" at bounding box center [230, 391] width 153 height 21
select select "25"
click at [154, 381] on select "- Nenhum - Abet Afresp Allianz Amil Blue Life Caasp Cabesp Caixa de Pensões Car…" at bounding box center [230, 391] width 153 height 21
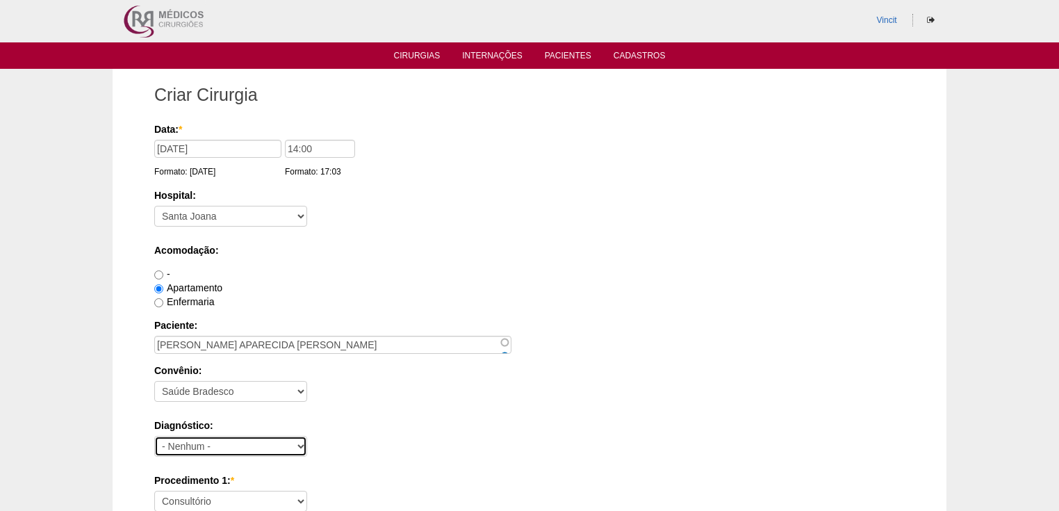
click at [188, 450] on select "- Nenhum - Abdome Agudo Abscesso Hepático Abscesso Perianal Abscesso Peritoneal…" at bounding box center [230, 446] width 153 height 21
select select "3897"
click at [154, 436] on select "- Nenhum - Abdome Agudo Abscesso Hepático Abscesso Perianal Abscesso Peritoneal…" at bounding box center [230, 446] width 153 height 21
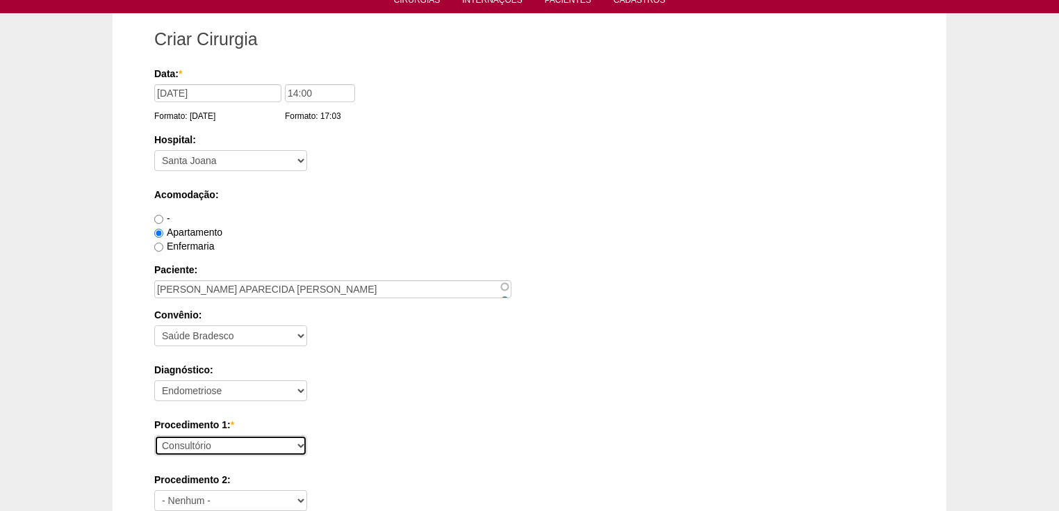
click at [187, 448] on select "Consultório Abscesso Hepático - Drenagem Abscesso perianal Amputação Abdômino P…" at bounding box center [230, 445] width 153 height 21
select select "31203"
click at [154, 435] on select "Consultório Abscesso Hepático - Drenagem Abscesso perianal Amputação Abdômino P…" at bounding box center [230, 445] width 153 height 21
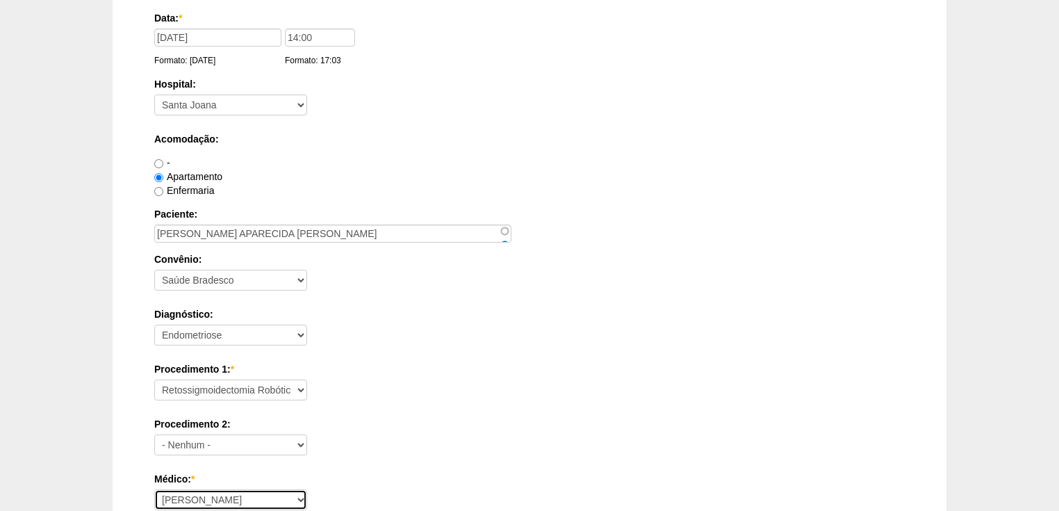
click at [190, 490] on select "Ana Paula Bruno Felipe Rossi Geraldo Igor Benevides Isabella Juliana Luiz Guilh…" at bounding box center [230, 499] width 153 height 21
select select "22"
click at [154, 489] on select "Ana Paula Bruno Felipe Rossi Geraldo Igor Benevides Isabella Juliana Luiz Guilh…" at bounding box center [230, 499] width 153 height 21
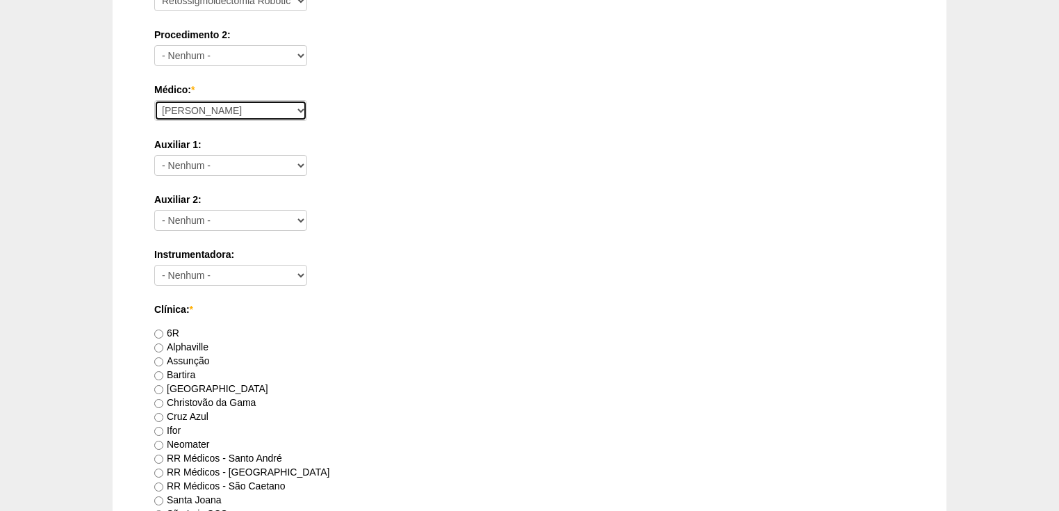
scroll to position [725, 0]
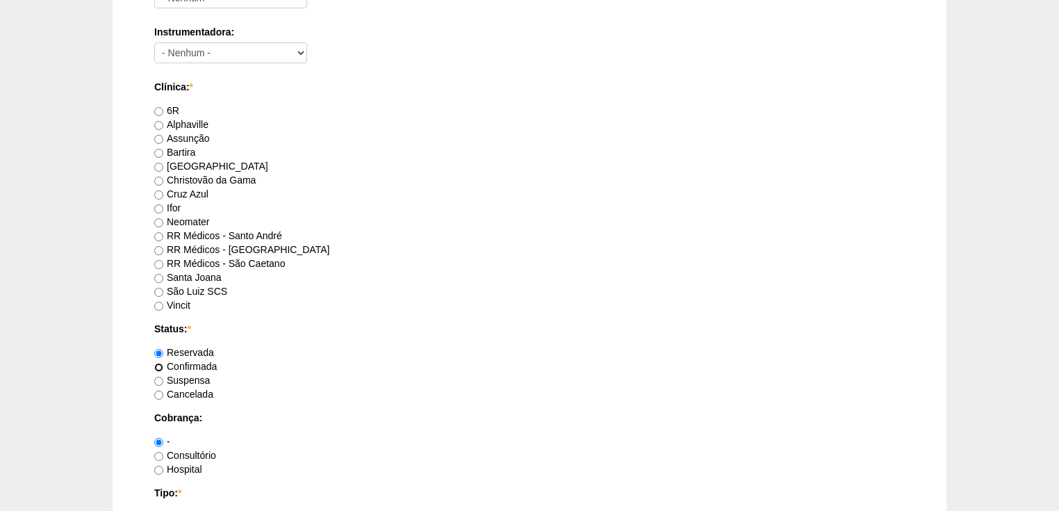
click at [158, 367] on input "Confirmada" at bounding box center [158, 367] width 9 height 9
radio input "true"
click at [158, 278] on input "Santa Joana" at bounding box center [158, 278] width 9 height 9
radio input "true"
click at [154, 469] on input "Hospital" at bounding box center [158, 469] width 9 height 9
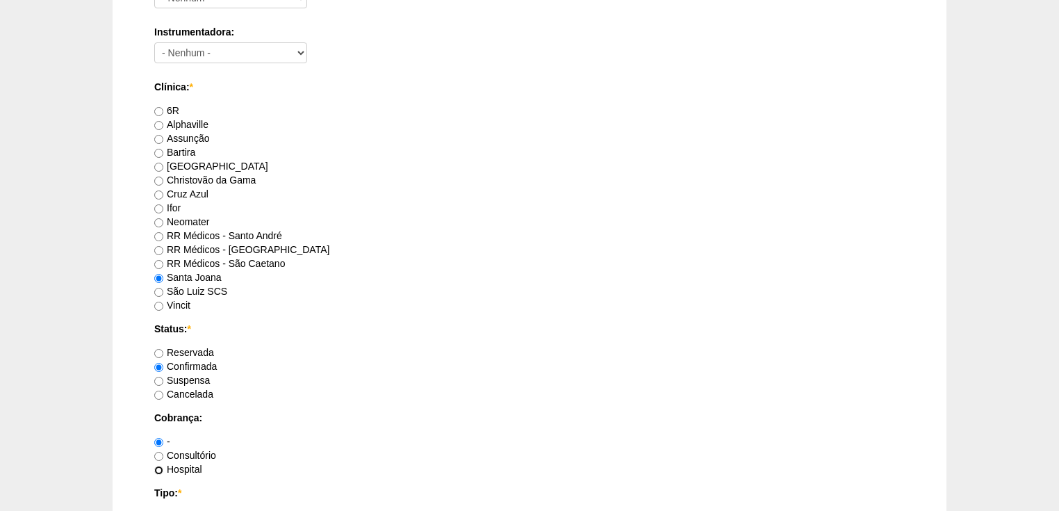
radio input "true"
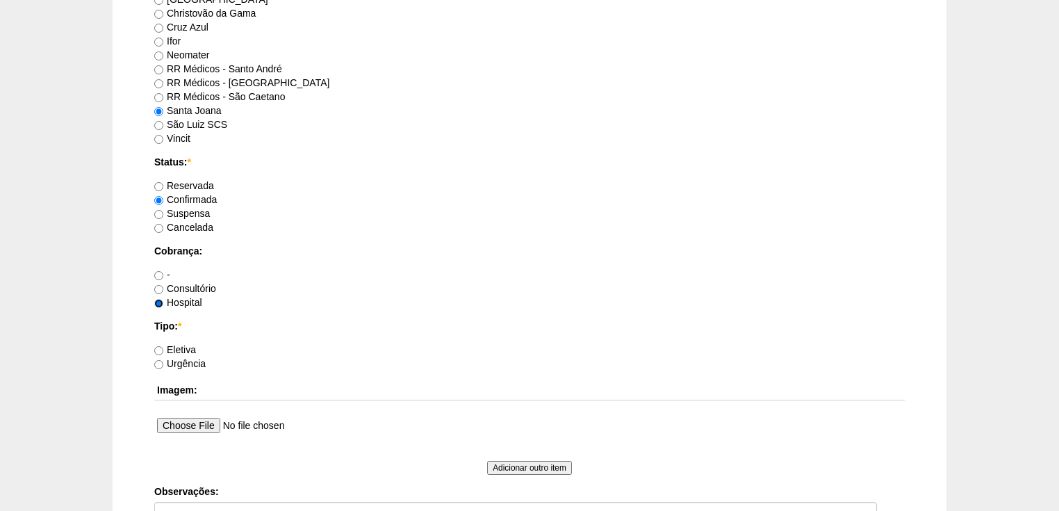
scroll to position [1059, 0]
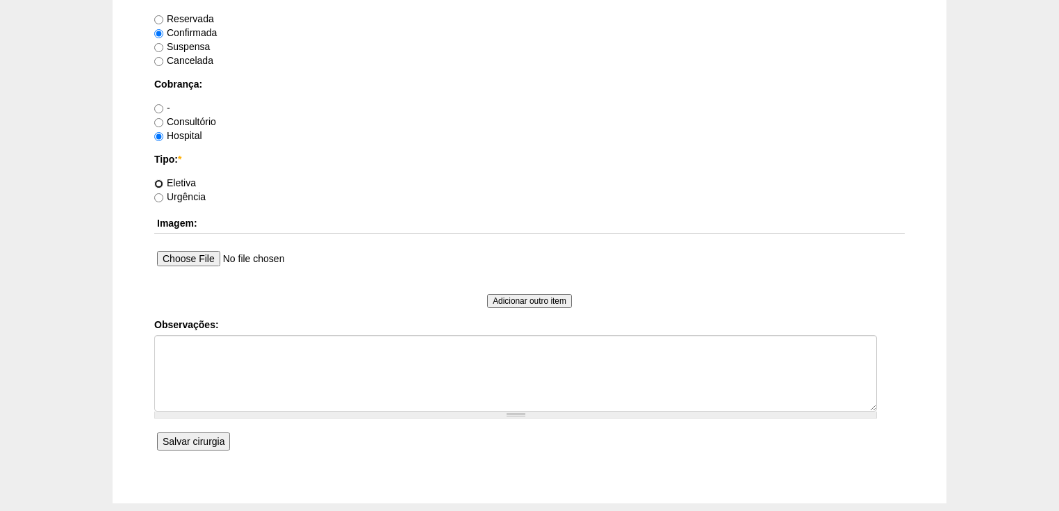
click at [158, 183] on input "Eletiva" at bounding box center [158, 183] width 9 height 9
radio input "true"
click at [178, 340] on textarea "Observações:" at bounding box center [515, 373] width 723 height 76
type textarea "v"
type textarea "Vincit - Faturada Hospital Dr Ortiz - Faturada"
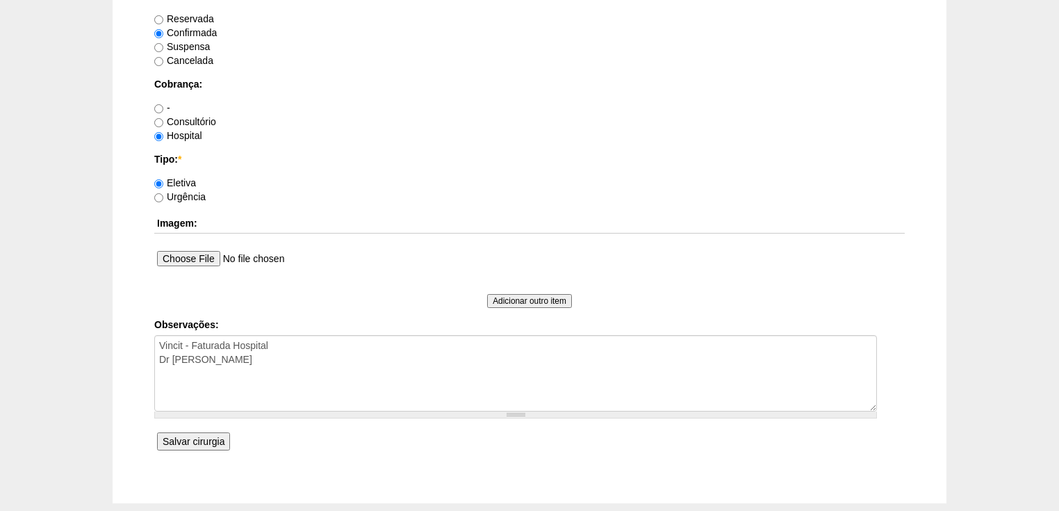
click at [219, 437] on input "Salvar cirurgia" at bounding box center [193, 441] width 73 height 18
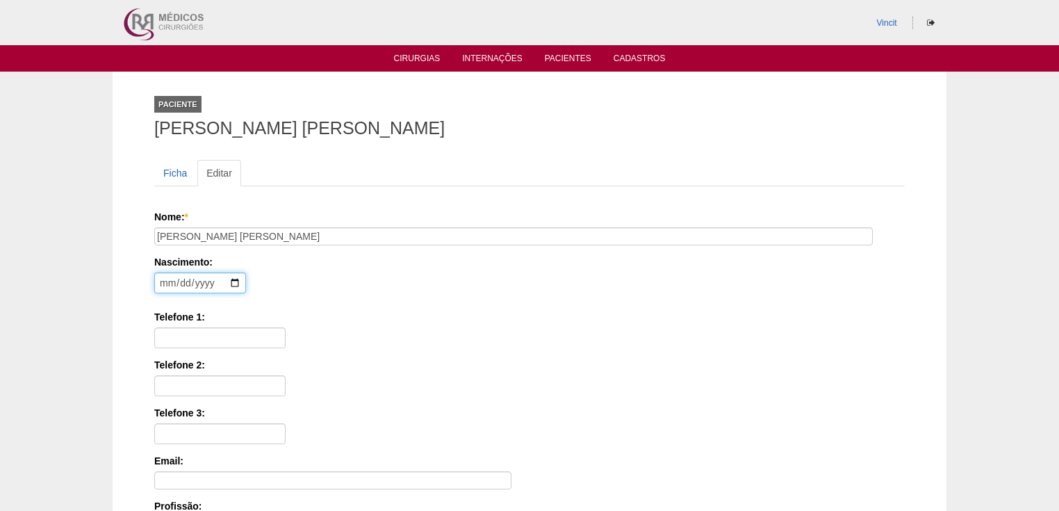
click at [161, 277] on input "date" at bounding box center [200, 282] width 92 height 21
type input "[DATE]"
click at [160, 343] on input "Telefone 1:" at bounding box center [219, 337] width 131 height 21
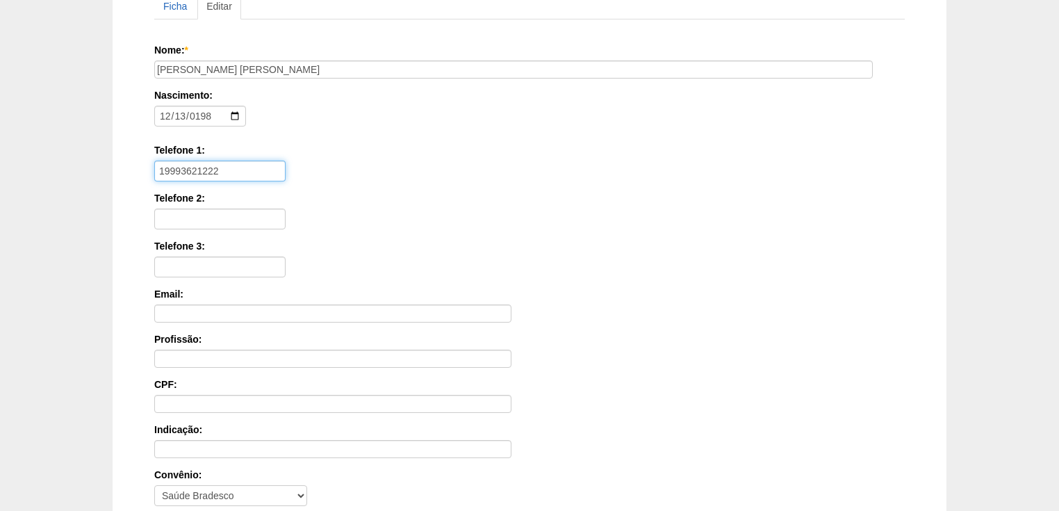
scroll to position [333, 0]
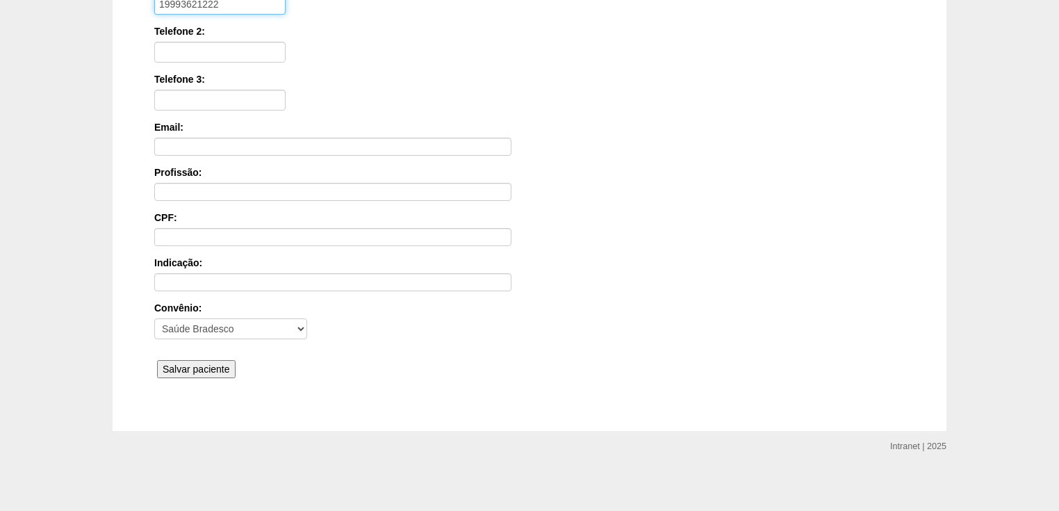
type input "19993621222"
click at [196, 369] on input "Salvar paciente" at bounding box center [196, 369] width 79 height 18
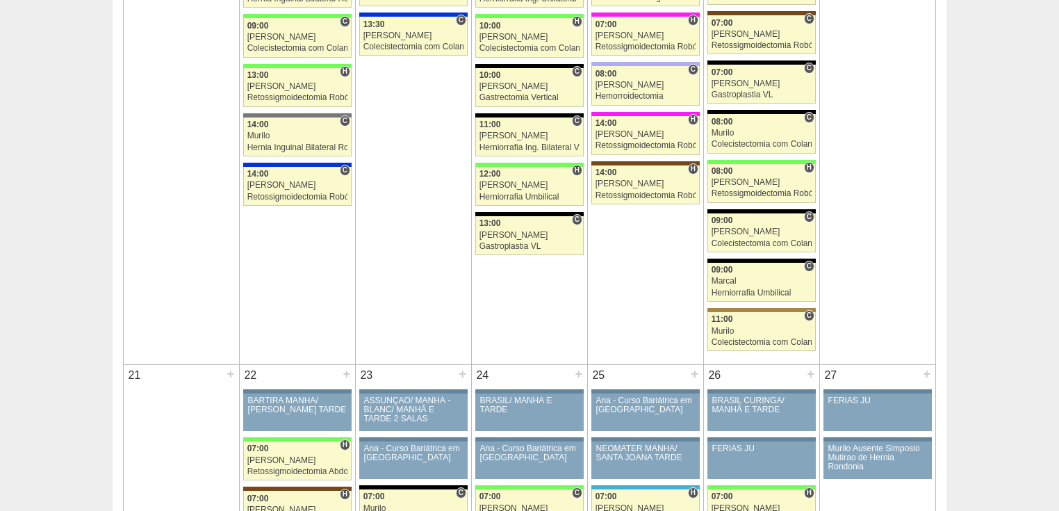
scroll to position [2056, 0]
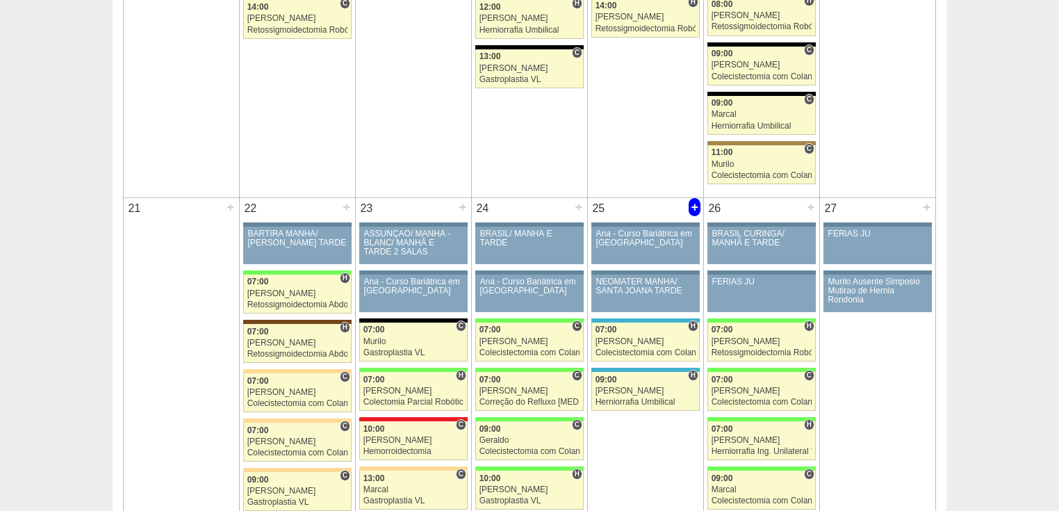
click at [695, 198] on div "+" at bounding box center [694, 207] width 12 height 18
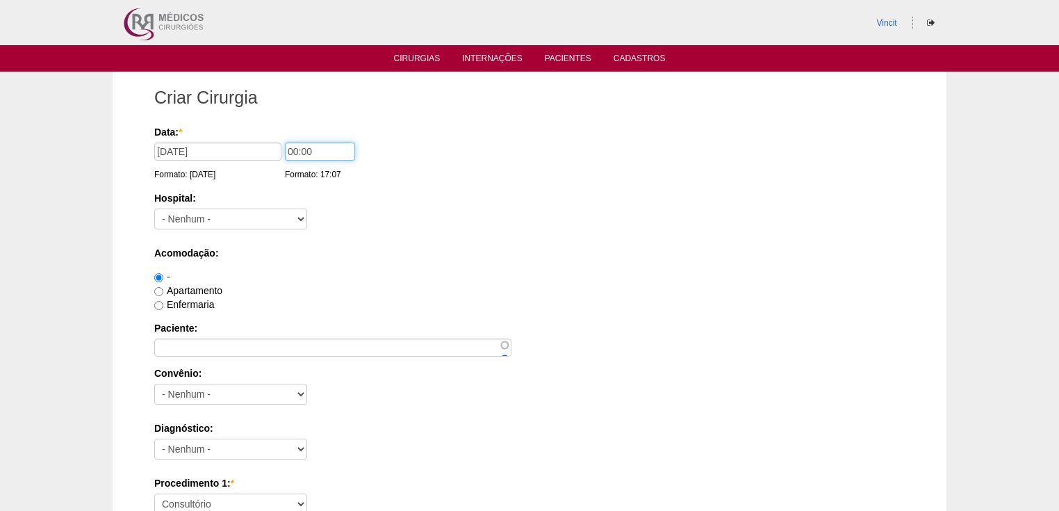
click at [297, 151] on input "00:00" at bounding box center [320, 151] width 70 height 18
type input "07:00"
click at [267, 215] on select "- [GEOGRAPHIC_DATA] - 9 de Julho [PERSON_NAME] América Assunção Bartira Benefic…" at bounding box center [230, 218] width 153 height 21
select select "30"
click at [154, 208] on select "- [GEOGRAPHIC_DATA] - 9 de Julho [PERSON_NAME] América Assunção Bartira Benefic…" at bounding box center [230, 218] width 153 height 21
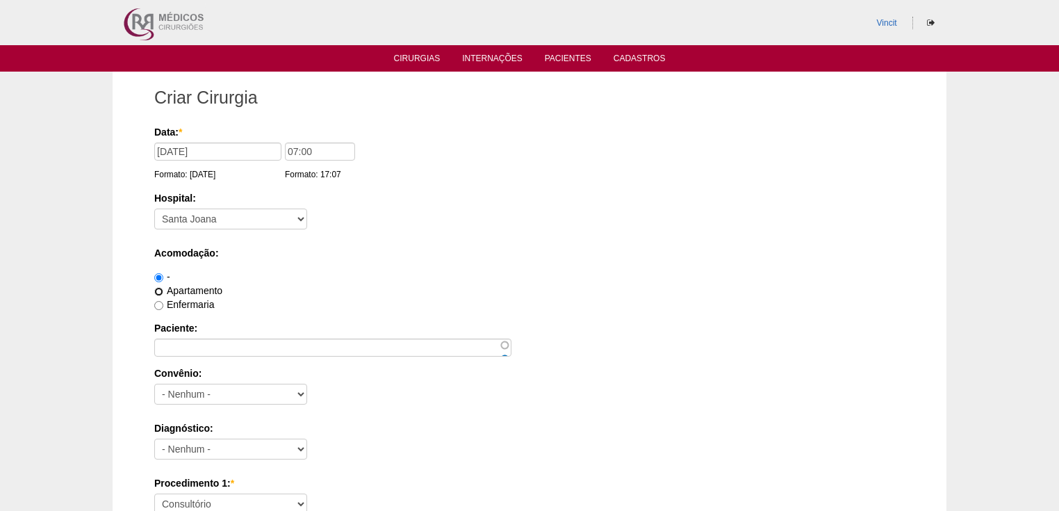
click at [161, 288] on input "Apartamento" at bounding box center [158, 291] width 9 height 9
radio input "true"
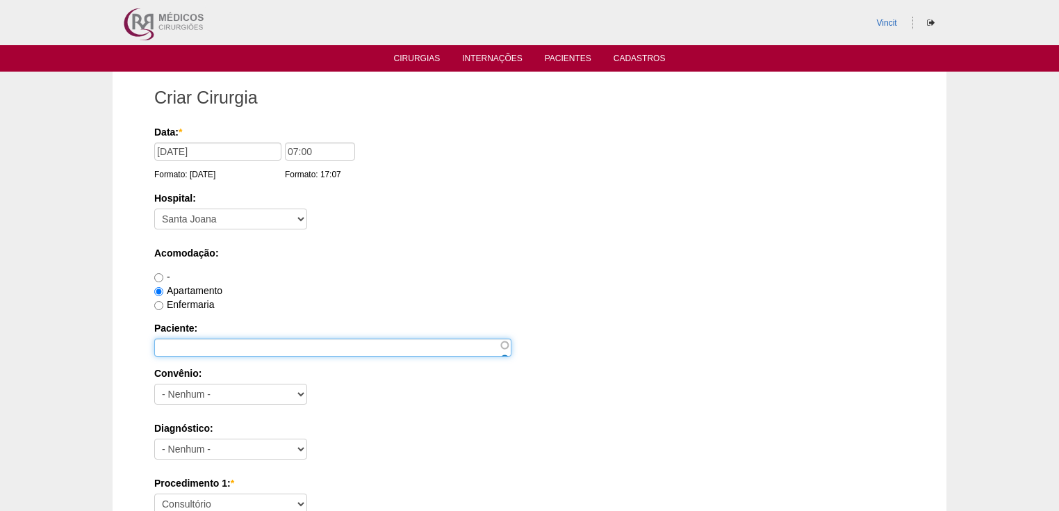
click at [174, 347] on input "Paciente:" at bounding box center [332, 347] width 357 height 18
type input "l"
type input "[PERSON_NAME]"
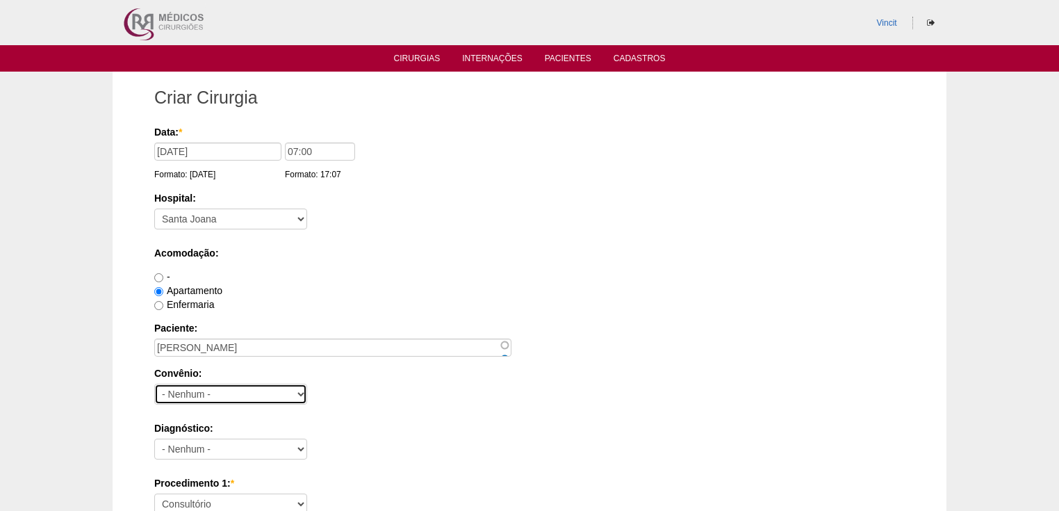
click at [189, 394] on select "- Nenhum - Abet Afresp Allianz Amil Blue Life Caasp Cabesp Caixa de Pensões Car…" at bounding box center [230, 393] width 153 height 21
select select "4048"
click at [154, 383] on select "- Nenhum - Abet Afresp Allianz Amil Blue Life Caasp Cabesp Caixa de Pensões Car…" at bounding box center [230, 393] width 153 height 21
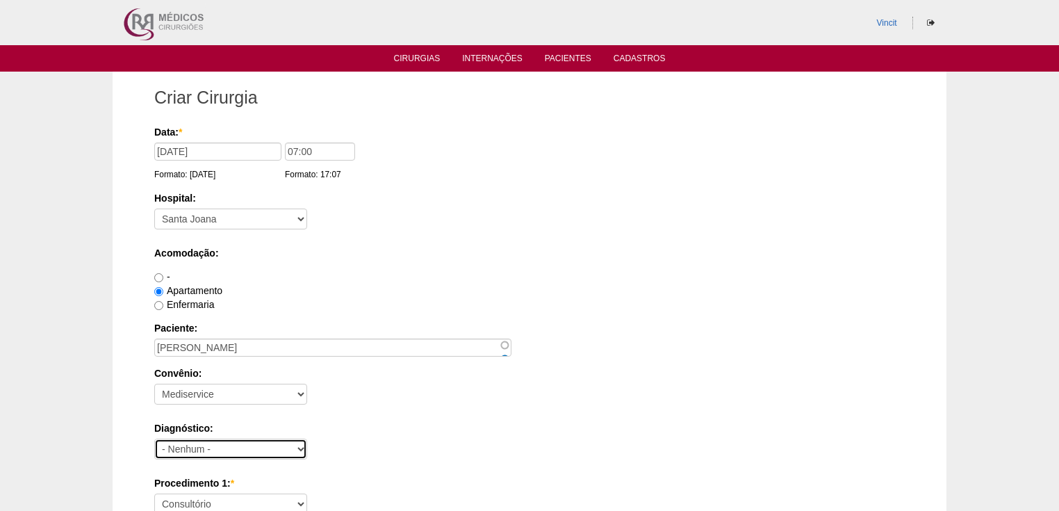
click at [185, 444] on select "- Nenhum - Abdome Agudo Abscesso Hepático Abscesso Perianal Abscesso Peritoneal…" at bounding box center [230, 448] width 153 height 21
select select "3897"
click at [154, 438] on select "- Nenhum - Abdome Agudo Abscesso Hepático Abscesso Perianal Abscesso Peritoneal…" at bounding box center [230, 448] width 153 height 21
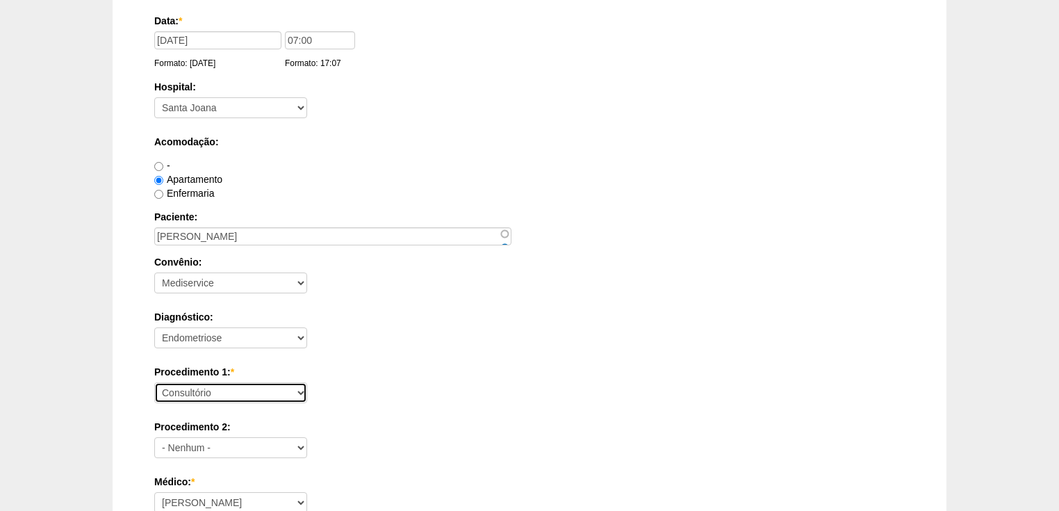
click at [196, 395] on select "Consultório Abscesso Hepático - Drenagem Abscesso perianal Amputação Abdômino P…" at bounding box center [230, 392] width 153 height 21
select select "31203"
click at [154, 382] on select "Consultório Abscesso Hepático - Drenagem Abscesso perianal Amputação Abdômino P…" at bounding box center [230, 392] width 153 height 21
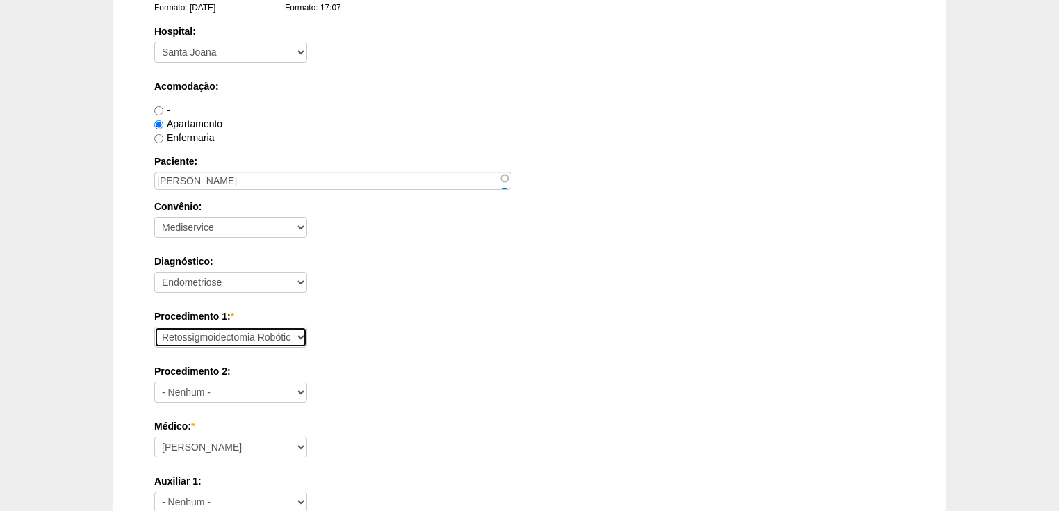
scroll to position [222, 0]
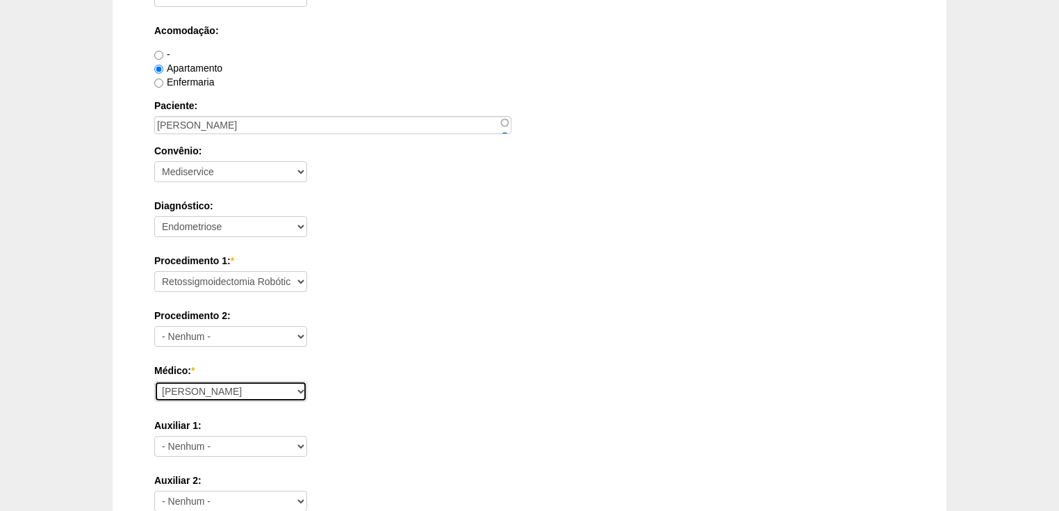
click at [221, 389] on select "[PERSON_NAME] [PERSON_NAME] [PERSON_NAME] [PERSON_NAME] [PERSON_NAME] [PERSON_N…" at bounding box center [230, 391] width 153 height 21
select select "22"
click at [154, 381] on select "[PERSON_NAME] [PERSON_NAME] [PERSON_NAME] [PERSON_NAME] [PERSON_NAME] [PERSON_N…" at bounding box center [230, 391] width 153 height 21
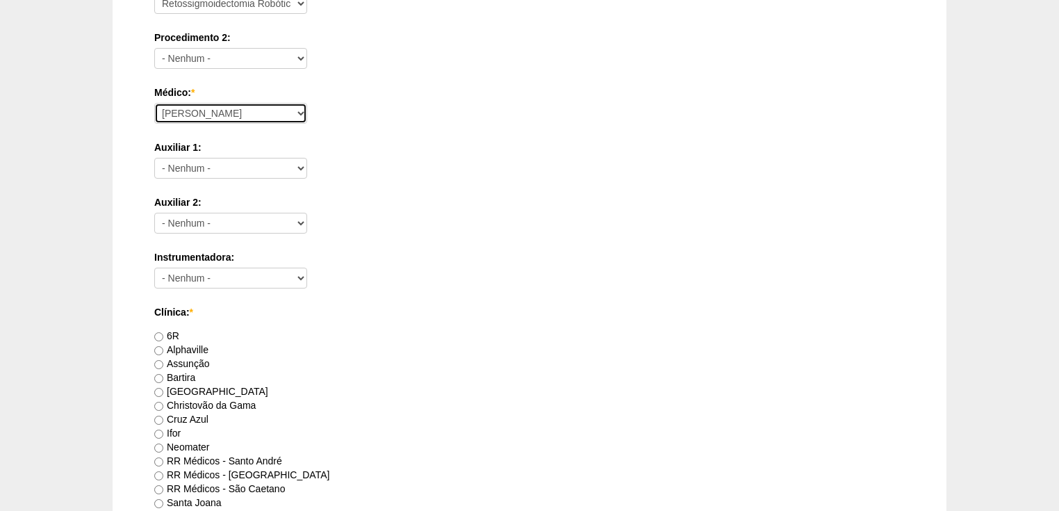
scroll to position [611, 0]
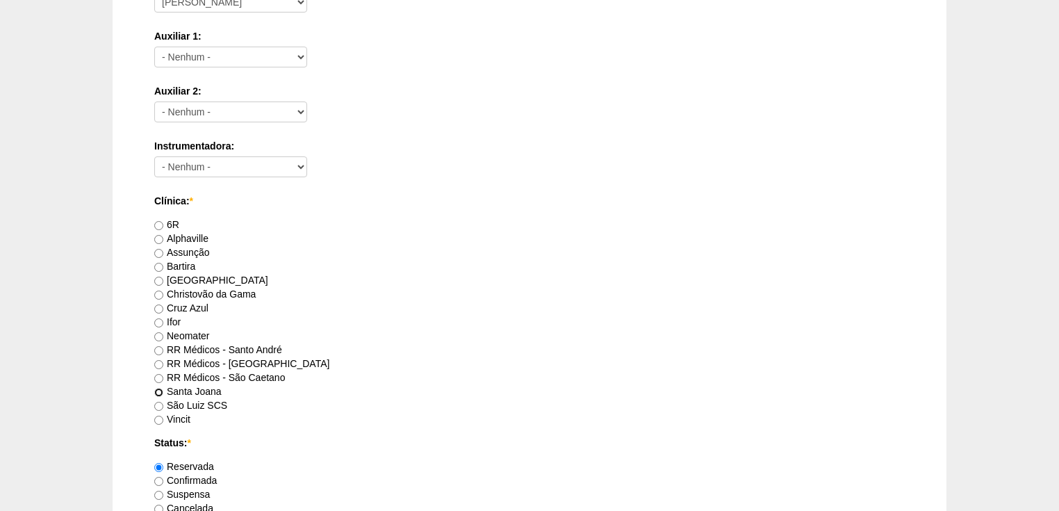
click at [163, 390] on input "Santa Joana" at bounding box center [158, 392] width 9 height 9
radio input "true"
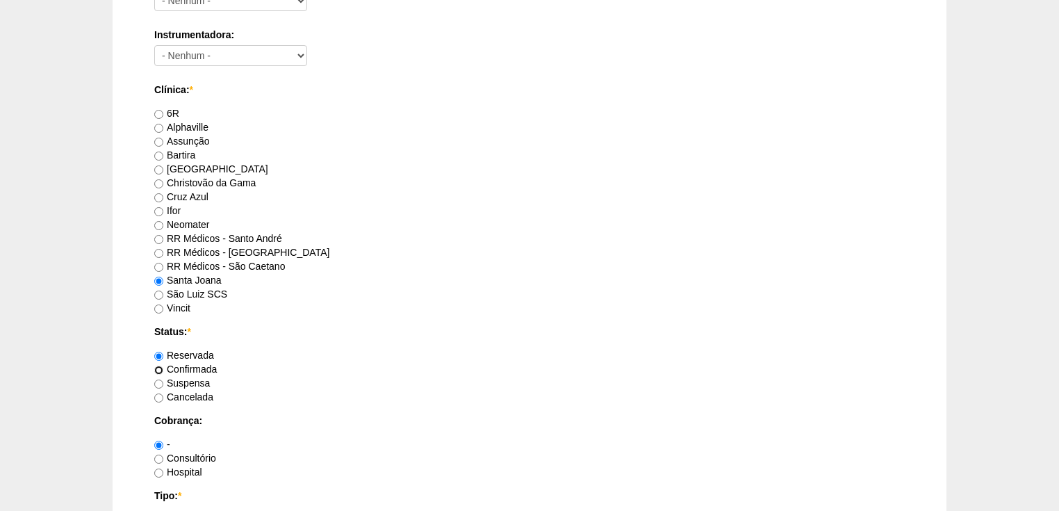
click at [160, 367] on input "Confirmada" at bounding box center [158, 369] width 9 height 9
radio input "true"
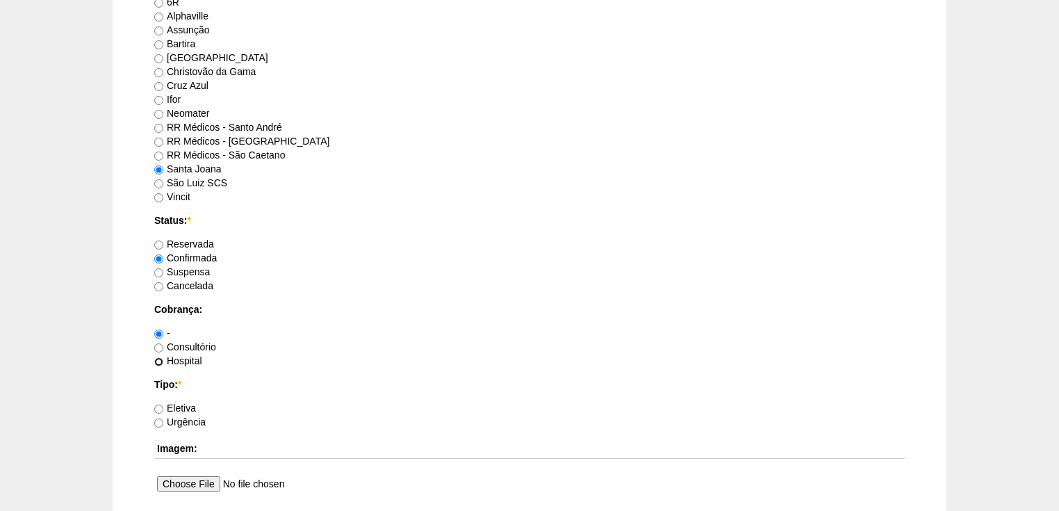
click at [158, 361] on input "Hospital" at bounding box center [158, 361] width 9 height 9
radio input "true"
click at [158, 404] on input "Eletiva" at bounding box center [158, 408] width 9 height 9
radio input "true"
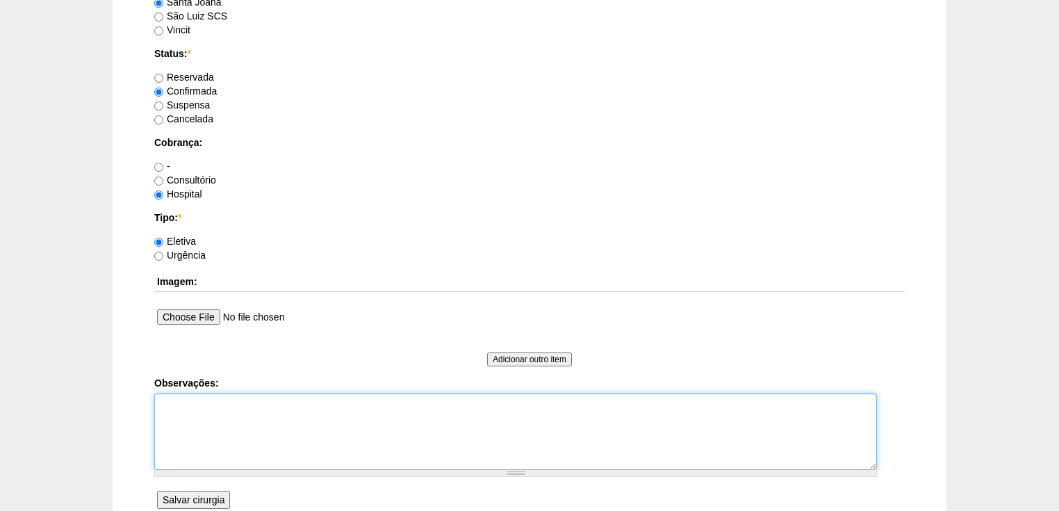
click at [174, 403] on textarea "Observações:" at bounding box center [515, 431] width 723 height 76
type textarea "v"
type textarea "Vincit - Faturada Hospital Dr [PERSON_NAME]"
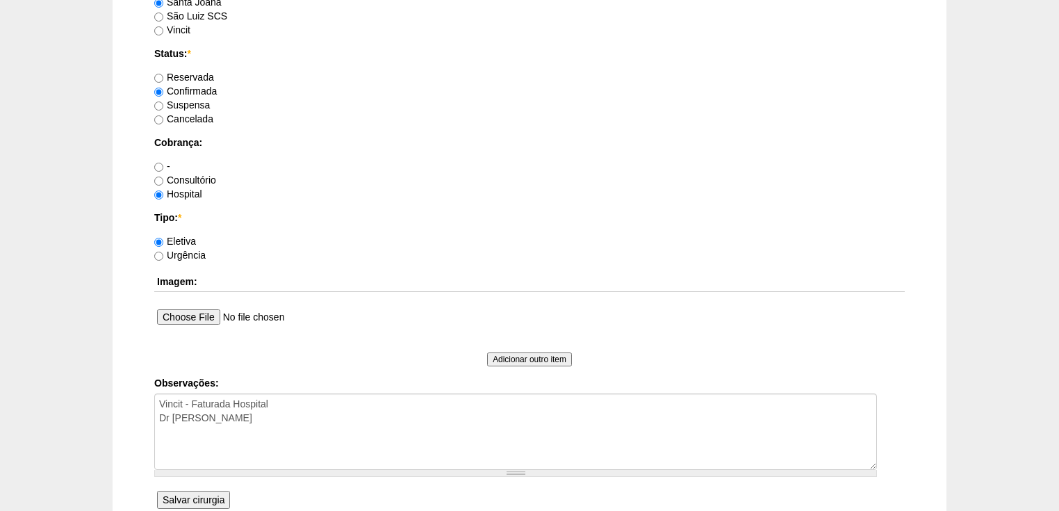
click at [193, 496] on input "Salvar cirurgia" at bounding box center [193, 499] width 73 height 18
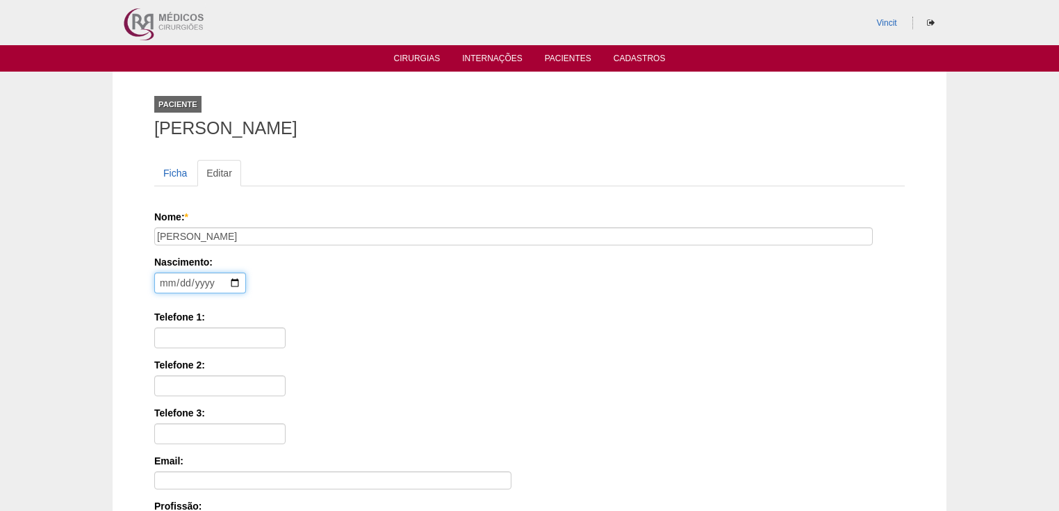
click at [167, 284] on input "date" at bounding box center [200, 282] width 92 height 21
type input "[DATE]"
click at [174, 333] on input "Telefone 1:" at bounding box center [219, 337] width 131 height 21
paste input "[PHONE_NUMBER]"
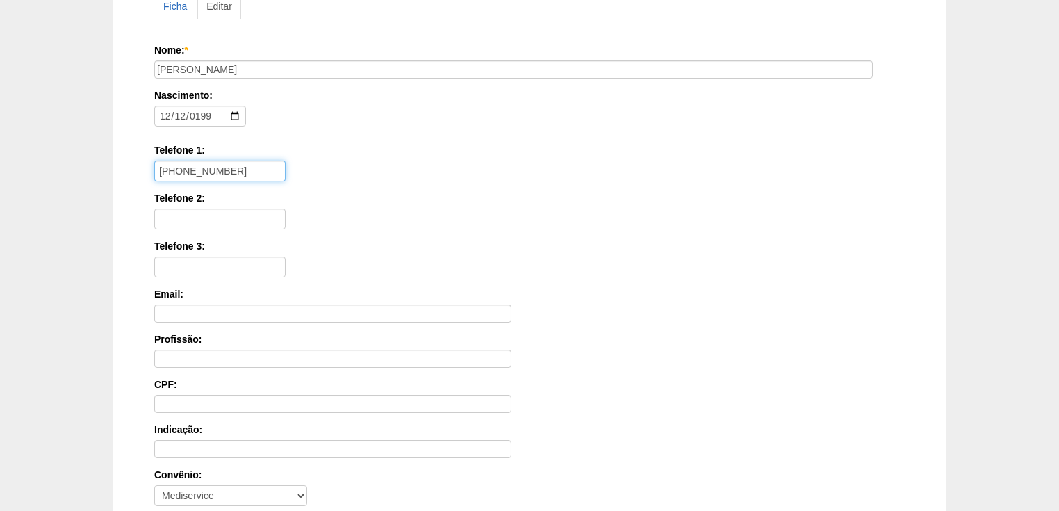
scroll to position [333, 0]
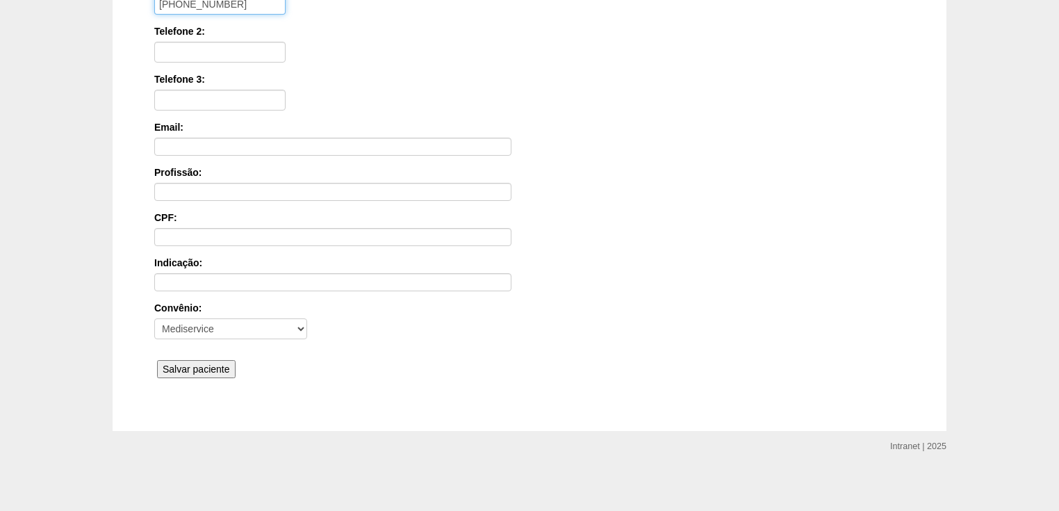
type input "[PHONE_NUMBER]"
click at [195, 364] on input "Salvar paciente" at bounding box center [196, 369] width 79 height 18
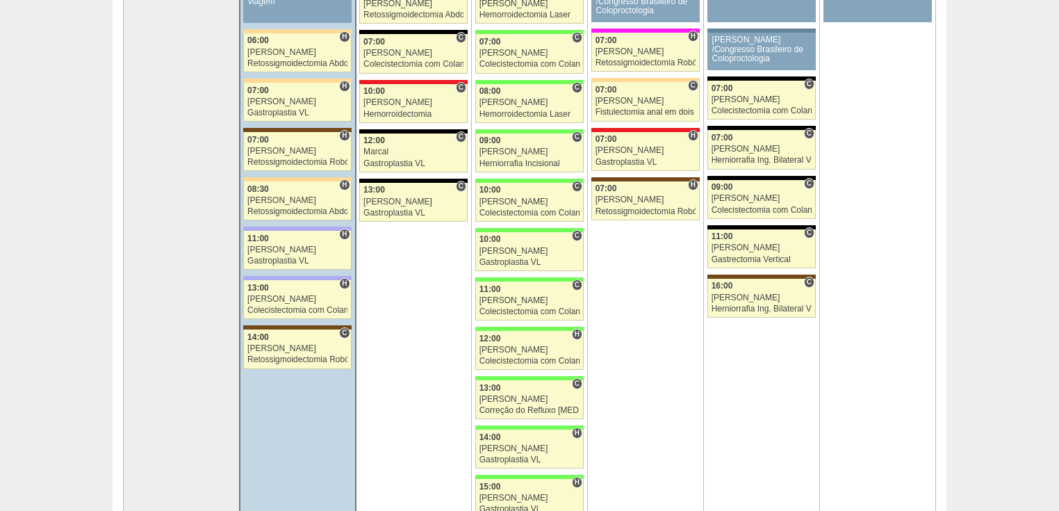
scroll to position [278, 0]
